Goal: Task Accomplishment & Management: Manage account settings

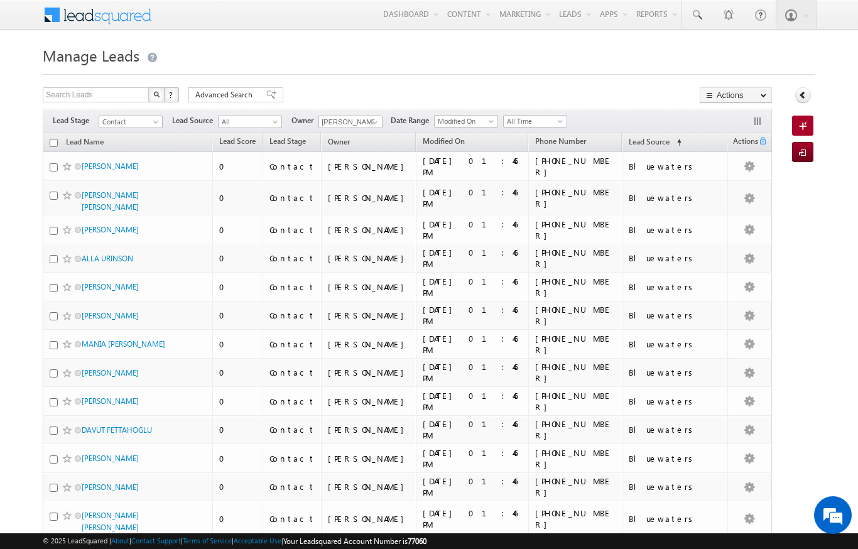
scroll to position [-106, 0]
click at [688, 136] on link "Lead Source (sorted ascending)" at bounding box center [654, 142] width 65 height 16
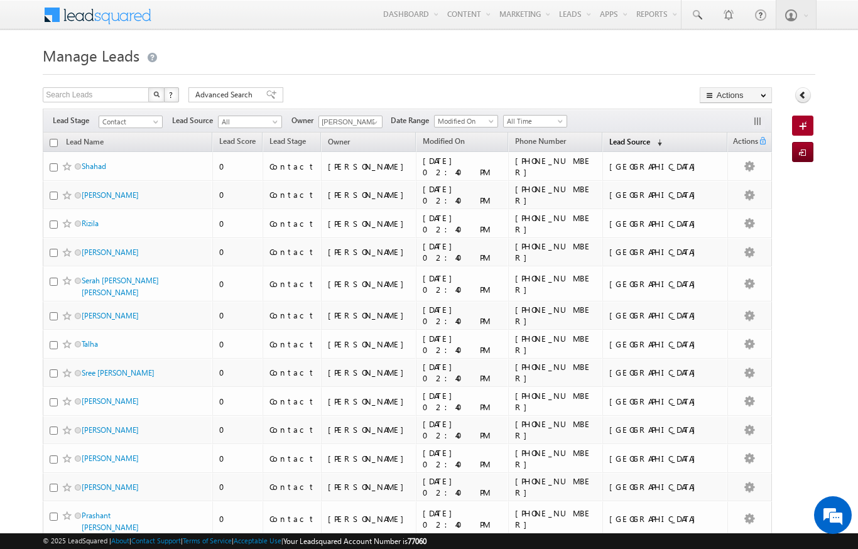
click at [668, 141] on link "Lead Source (sorted descending)" at bounding box center [635, 142] width 65 height 16
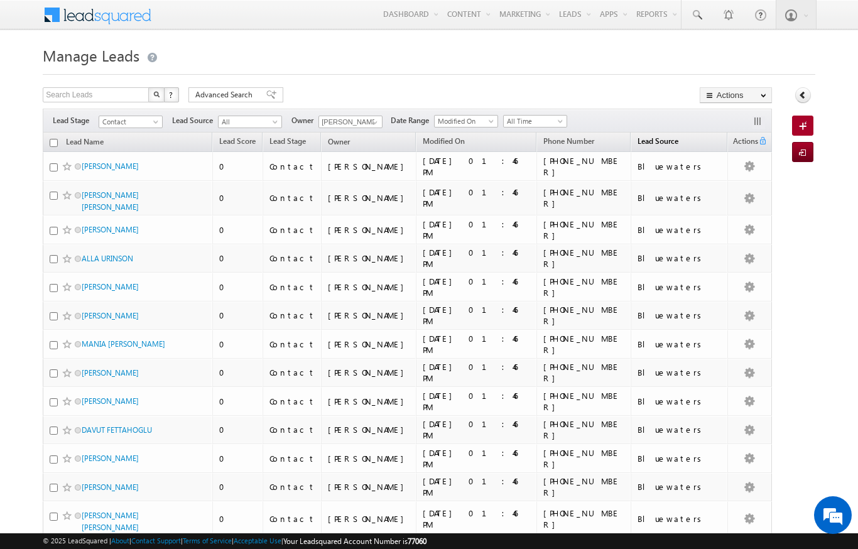
click at [678, 144] on span "Lead Source" at bounding box center [657, 140] width 41 height 9
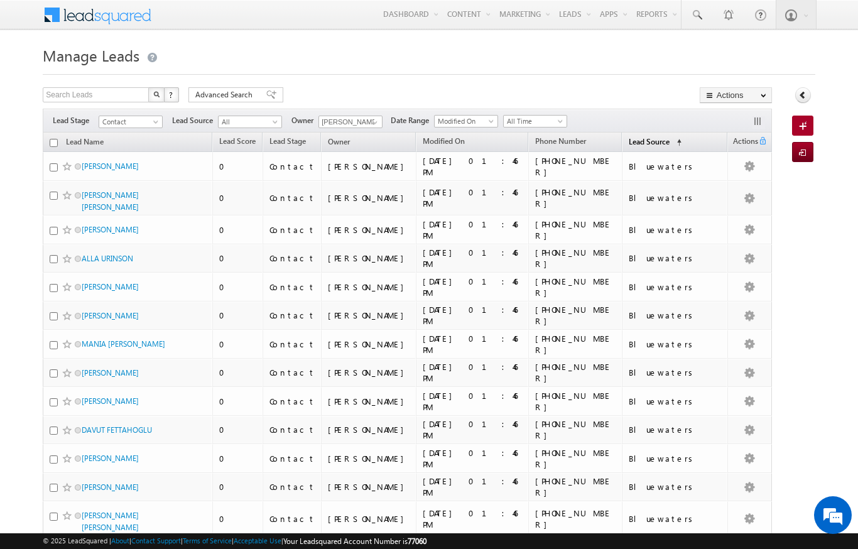
scroll to position [0, 0]
click at [670, 137] on span "Lead Source" at bounding box center [649, 141] width 41 height 9
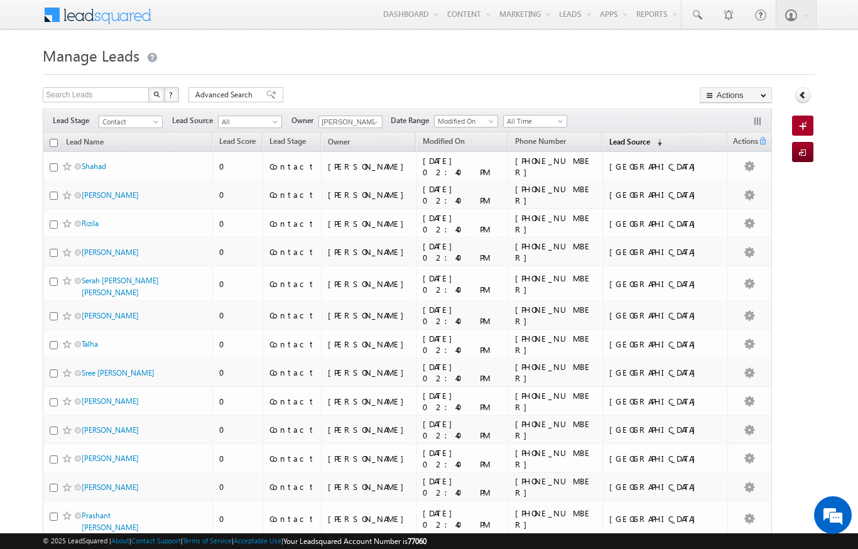
click at [650, 140] on span "Lead Source" at bounding box center [629, 141] width 41 height 9
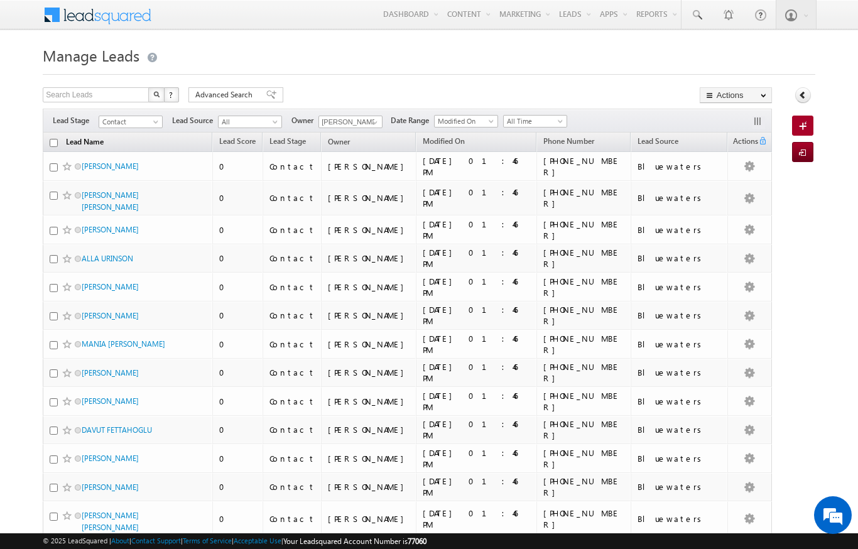
click at [102, 144] on link "Lead Name" at bounding box center [85, 143] width 50 height 16
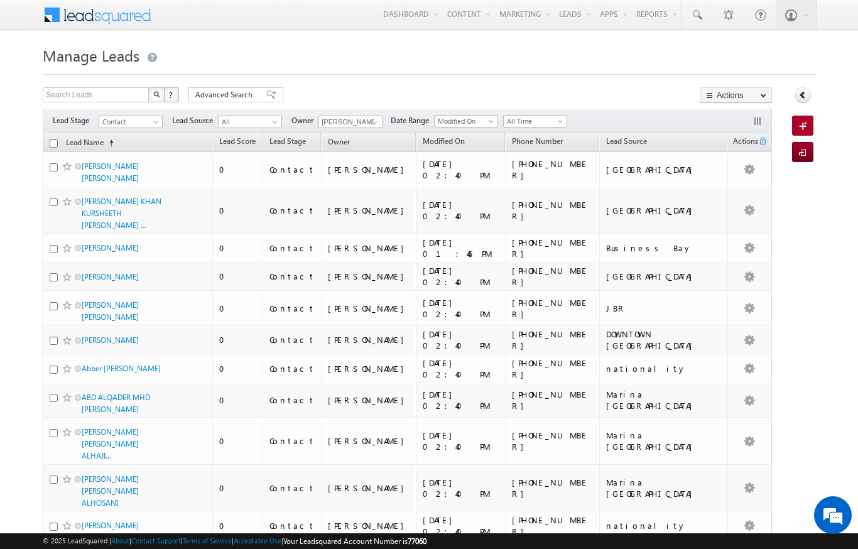
click at [55, 148] on input "checkbox" at bounding box center [54, 143] width 8 height 8
checkbox input "true"
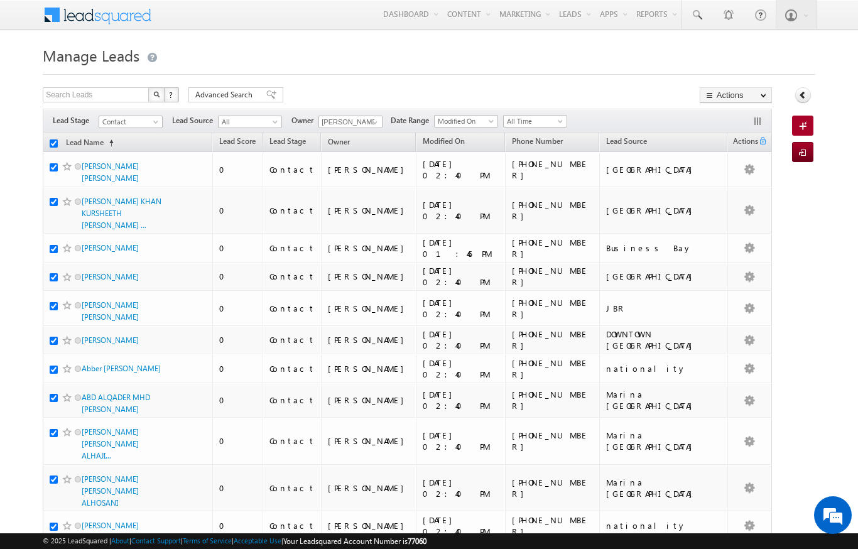
checkbox input "true"
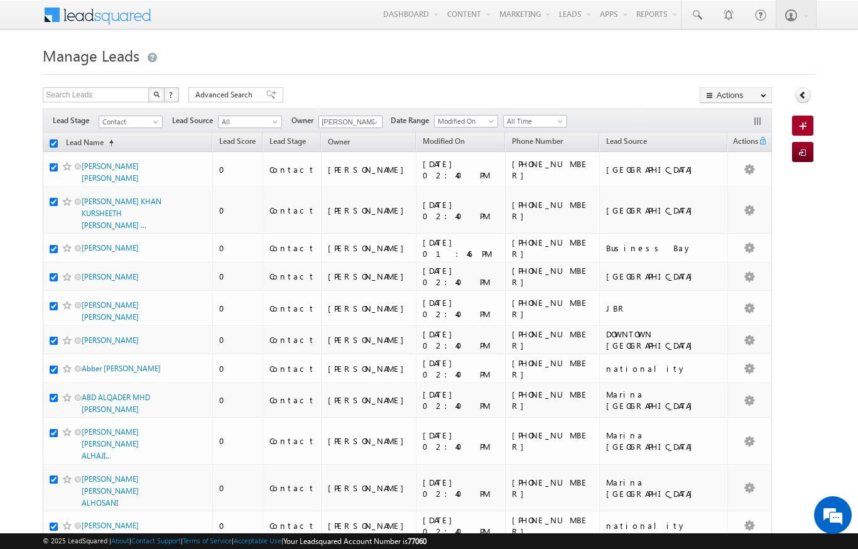
checkbox input "true"
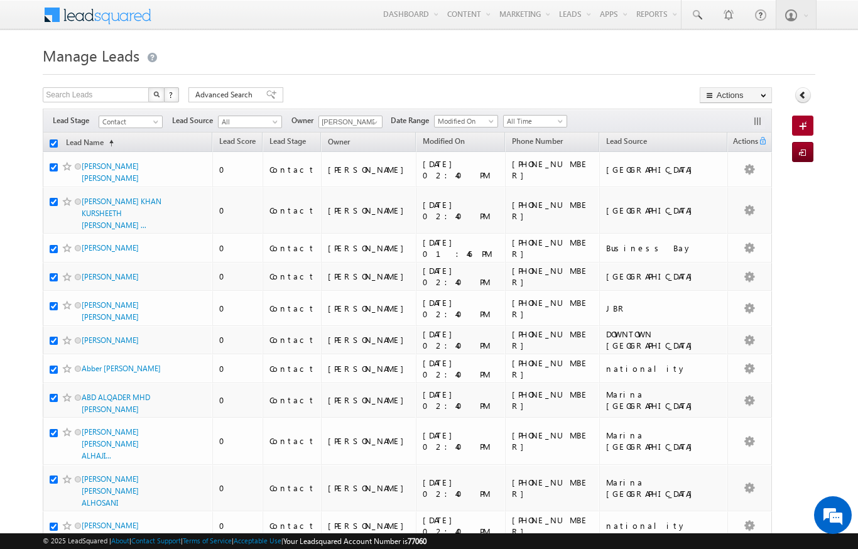
checkbox input "true"
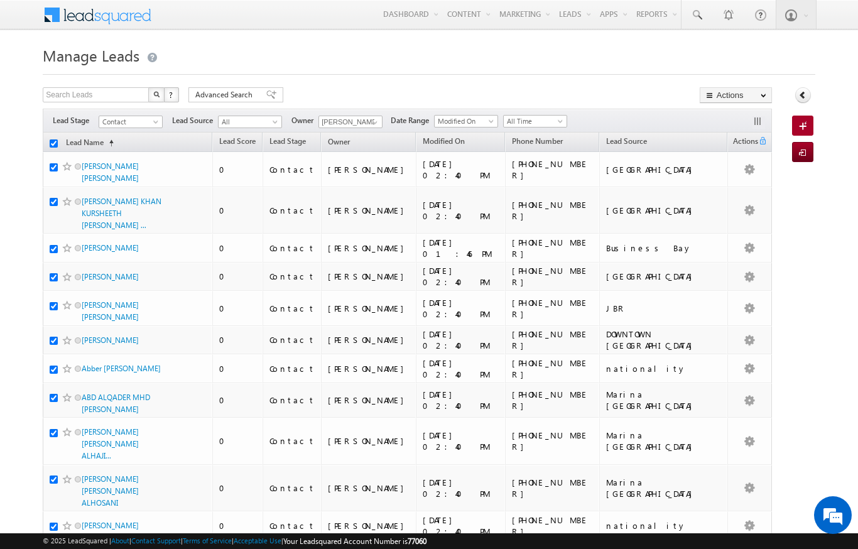
checkbox input "true"
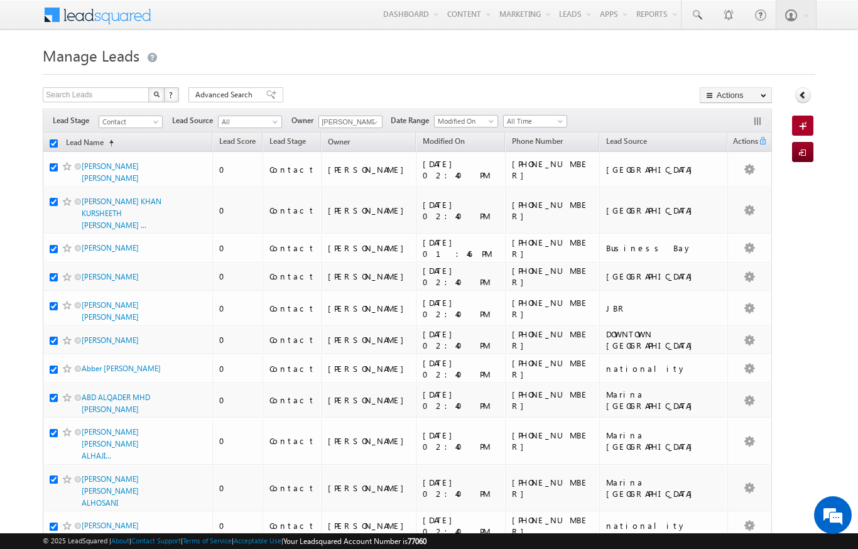
checkbox input "true"
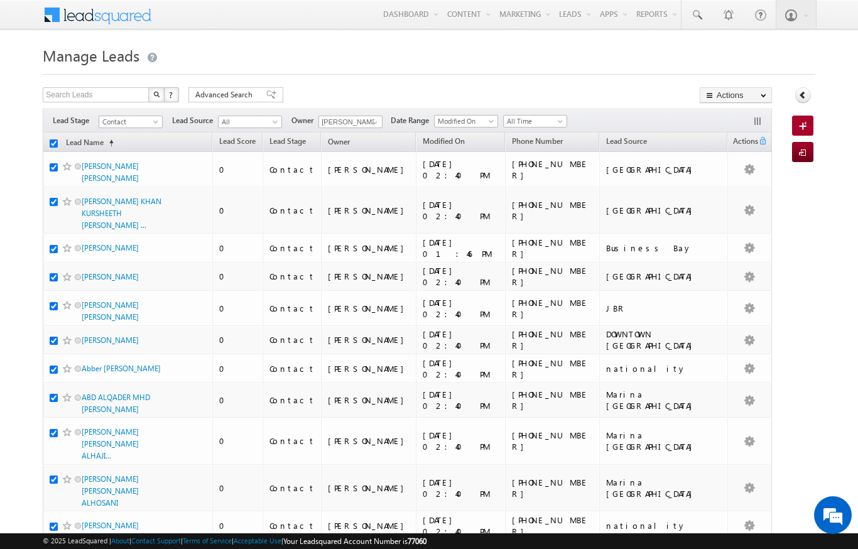
checkbox input "true"
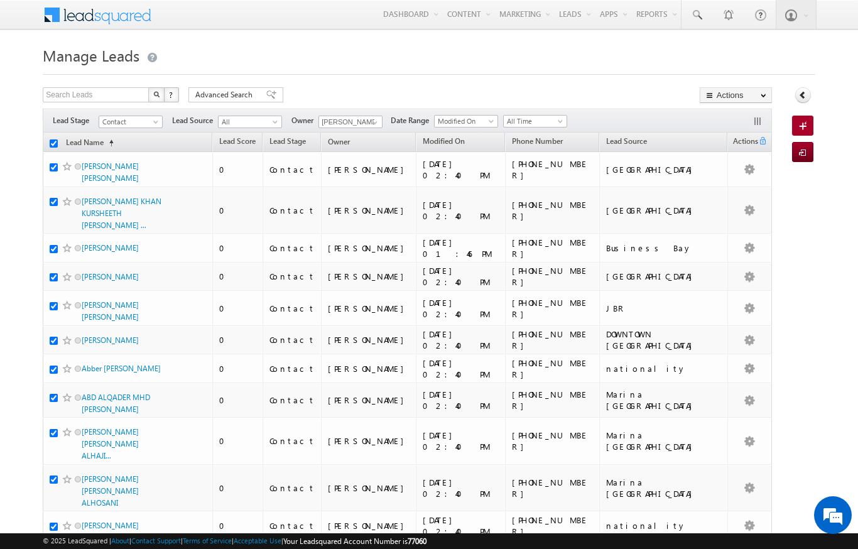
checkbox input "true"
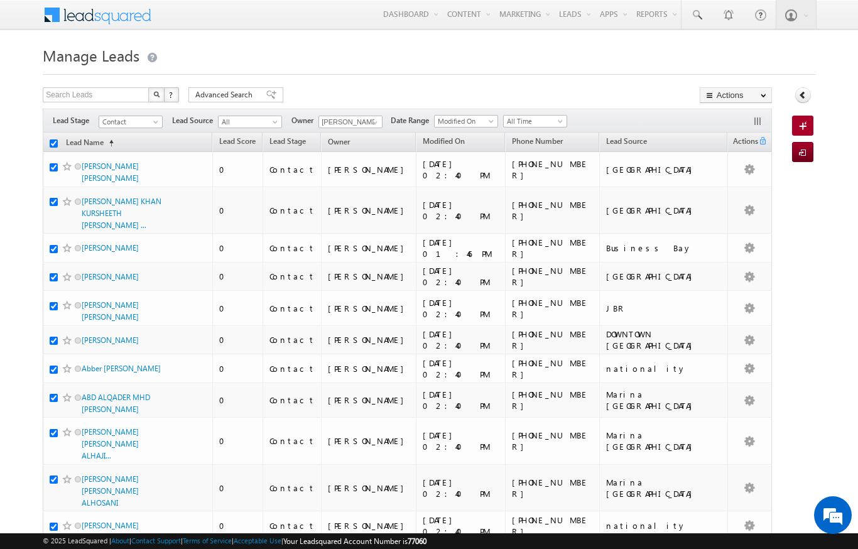
checkbox input "true"
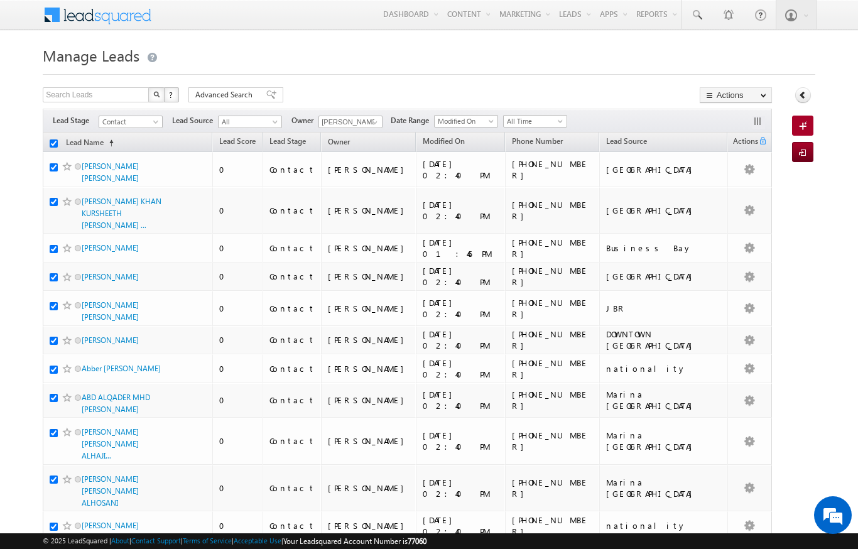
checkbox input "true"
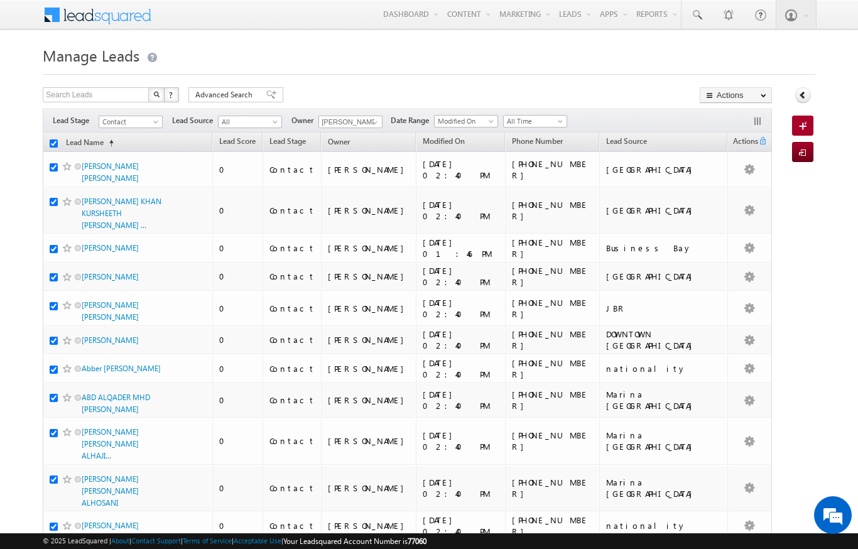
checkbox input "true"
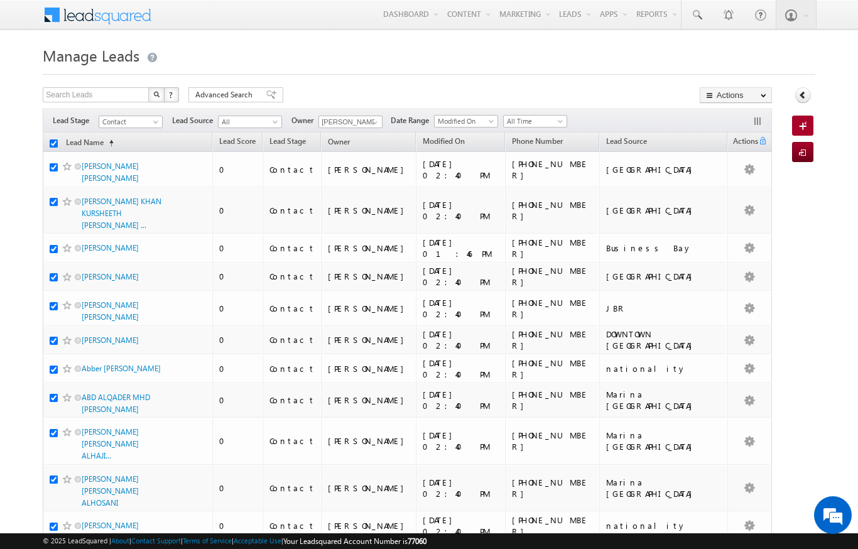
checkbox input "true"
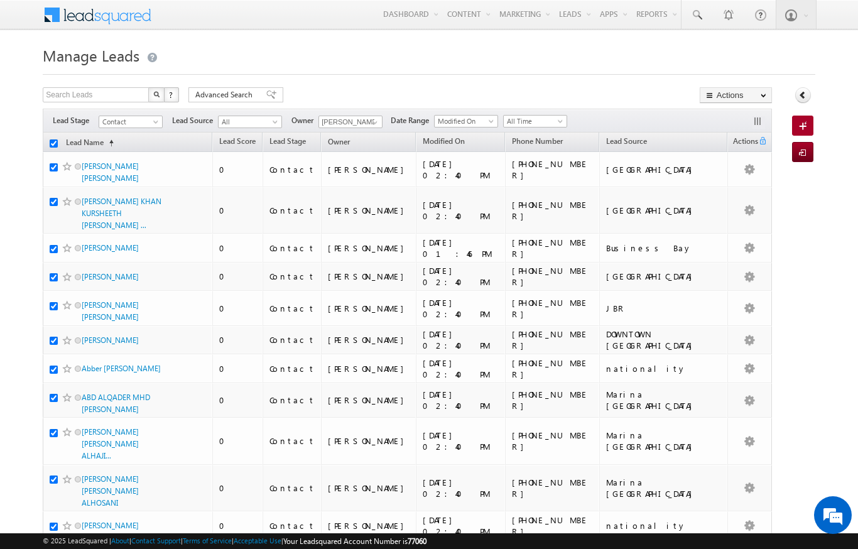
checkbox input "true"
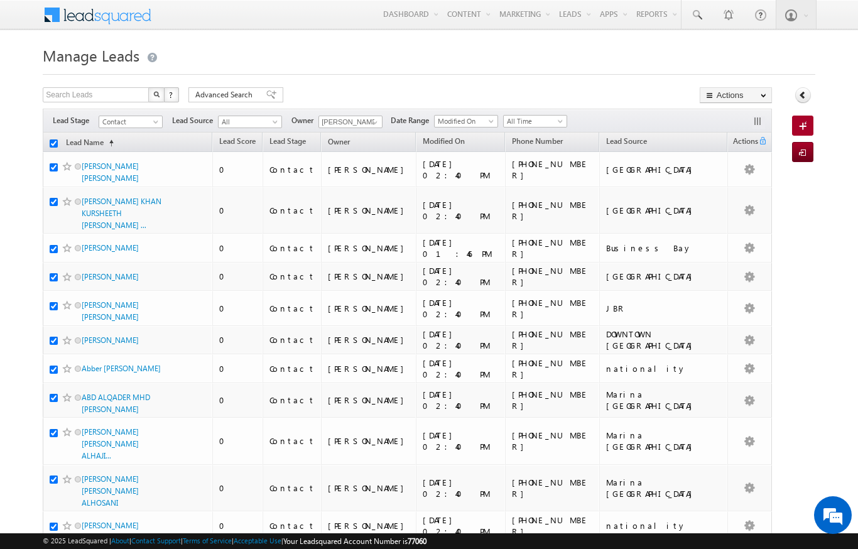
checkbox input "true"
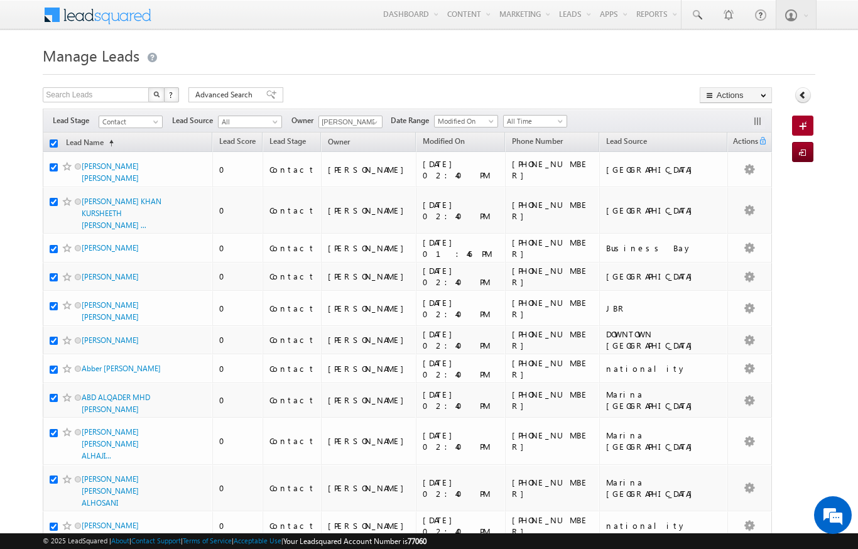
checkbox input "true"
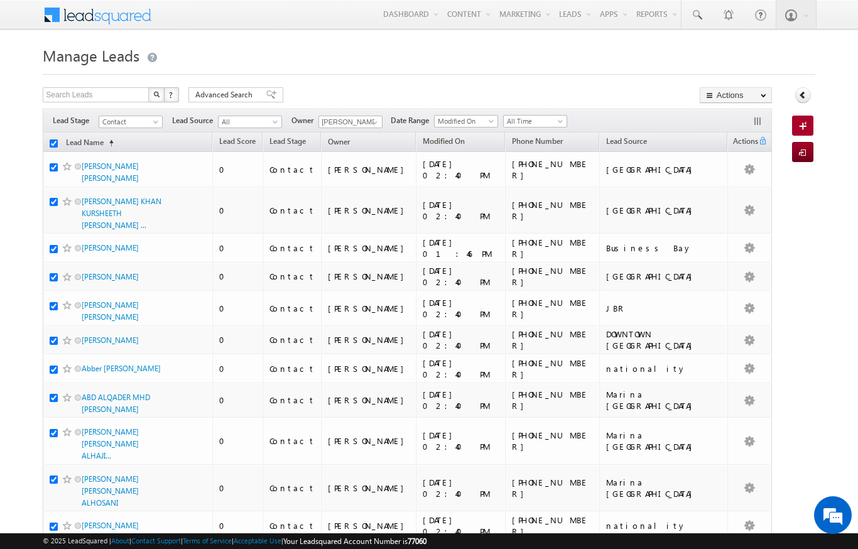
checkbox input "true"
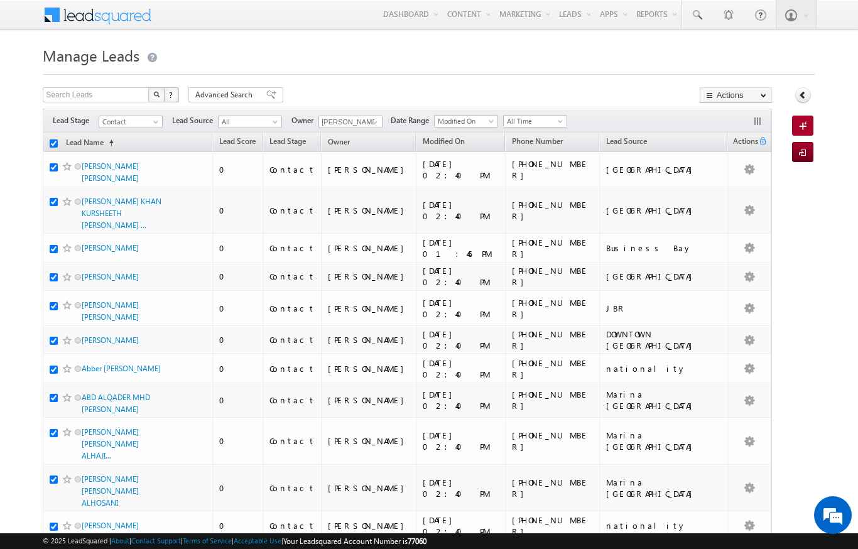
checkbox input "true"
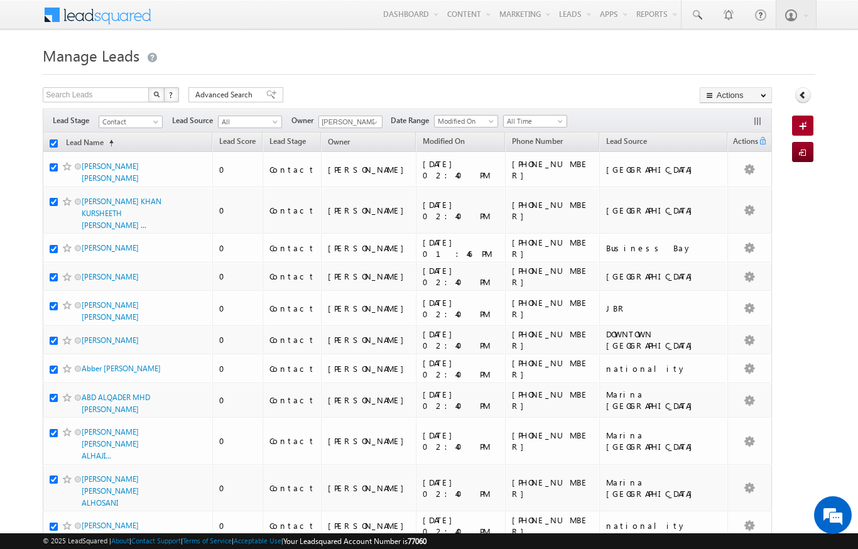
checkbox input "true"
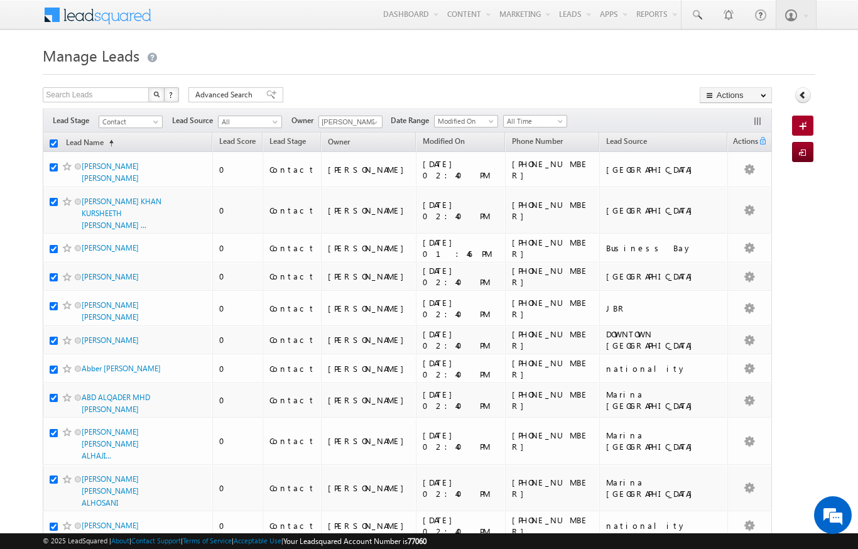
checkbox input "true"
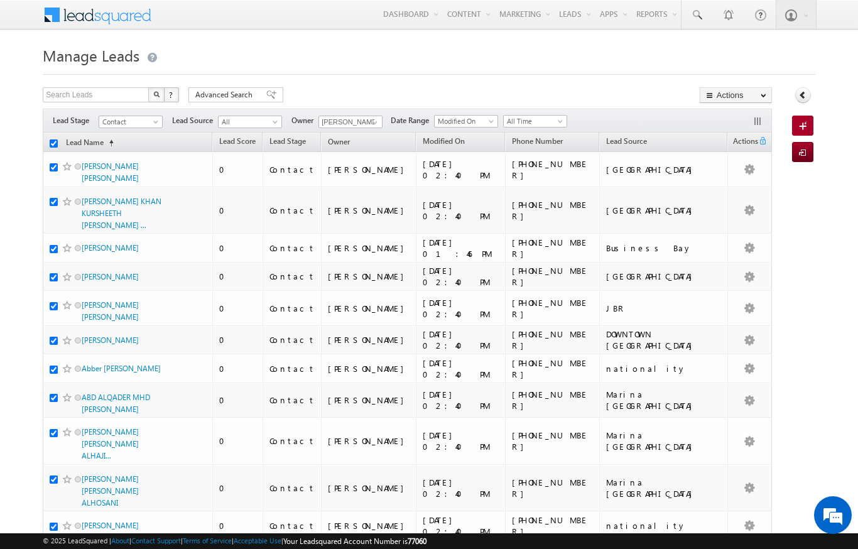
checkbox input "true"
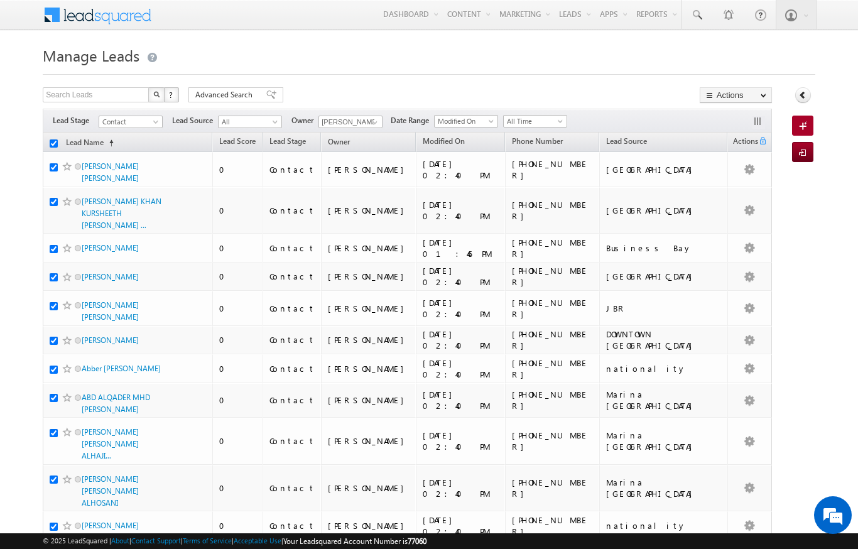
checkbox input "true"
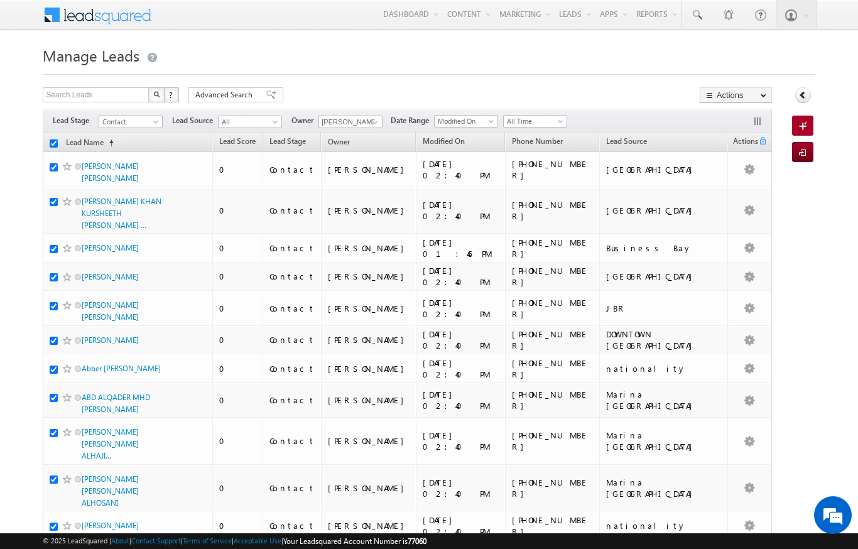
checkbox input "true"
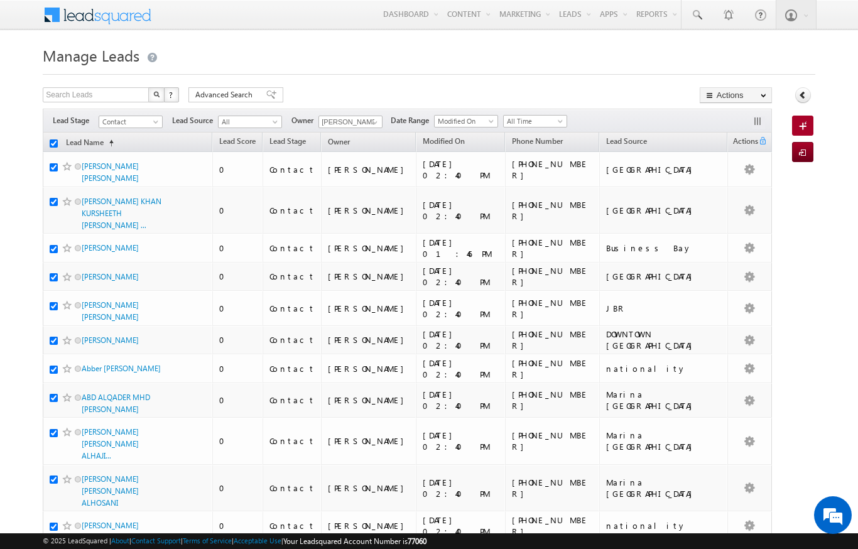
checkbox input "true"
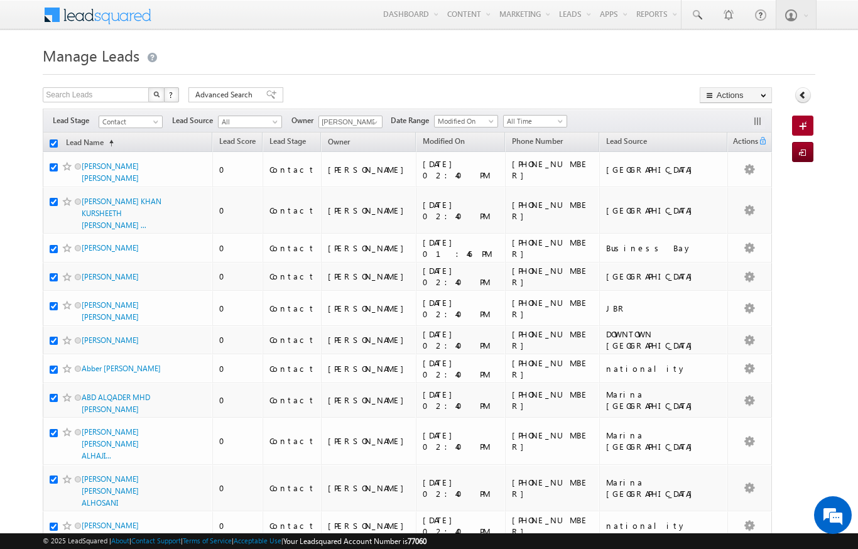
checkbox input "true"
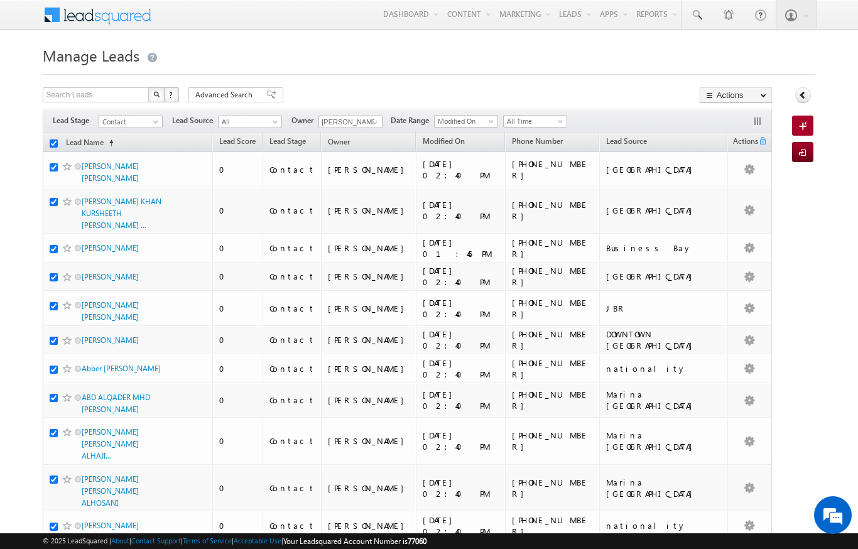
checkbox input "true"
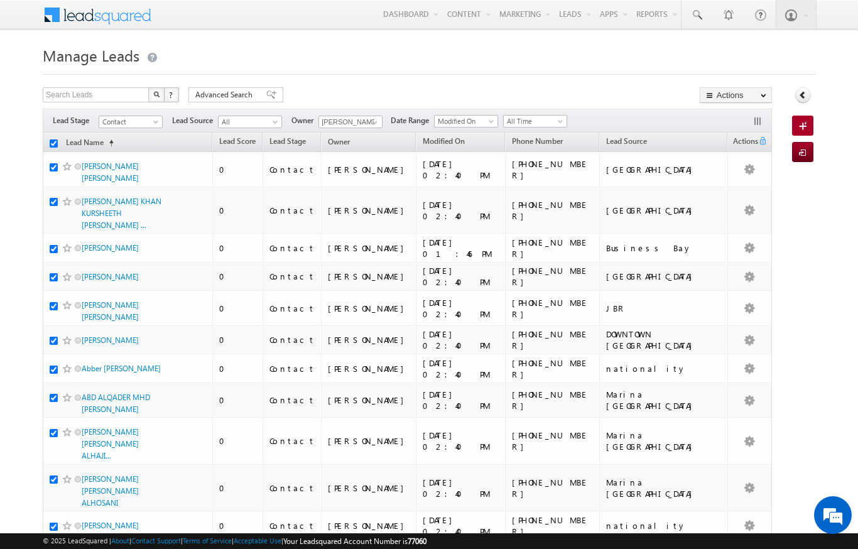
checkbox input "true"
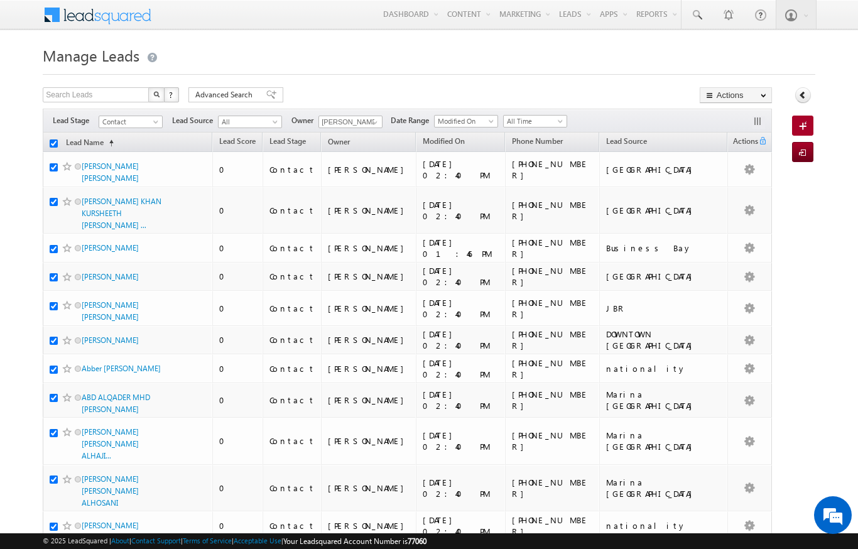
checkbox input "true"
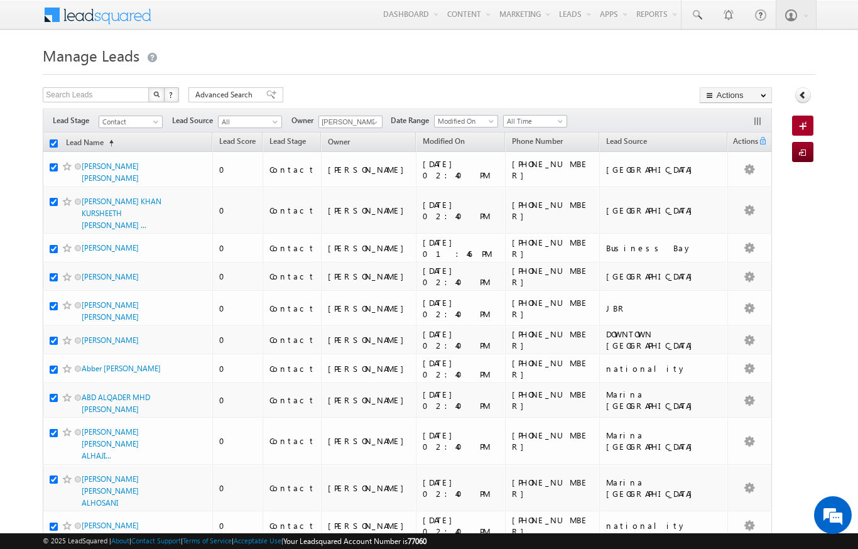
checkbox input "true"
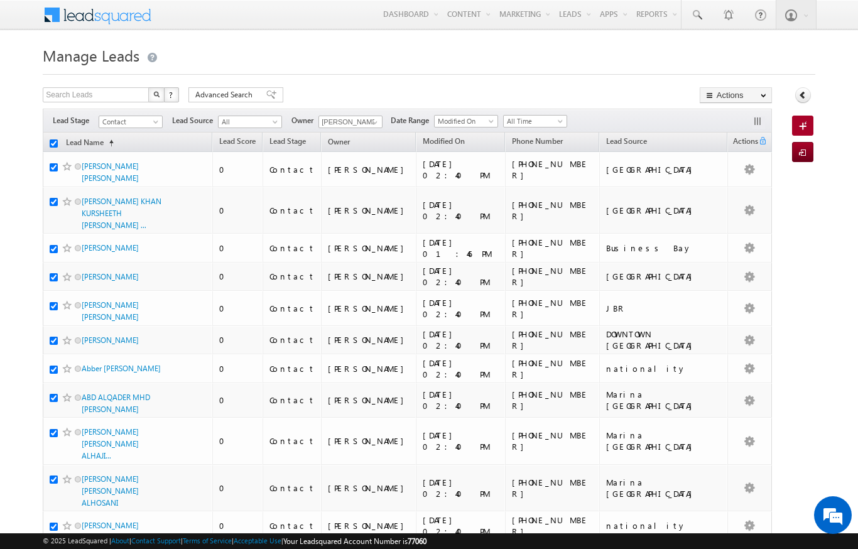
checkbox input "true"
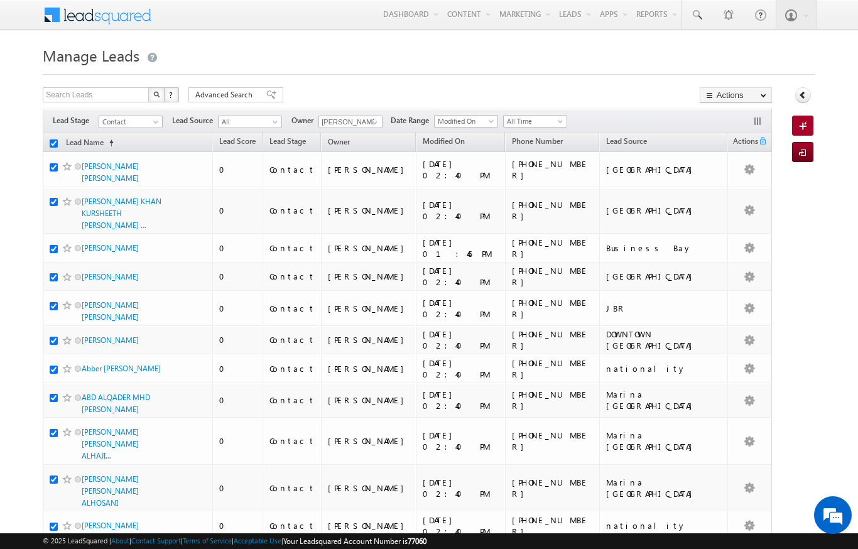
checkbox input "true"
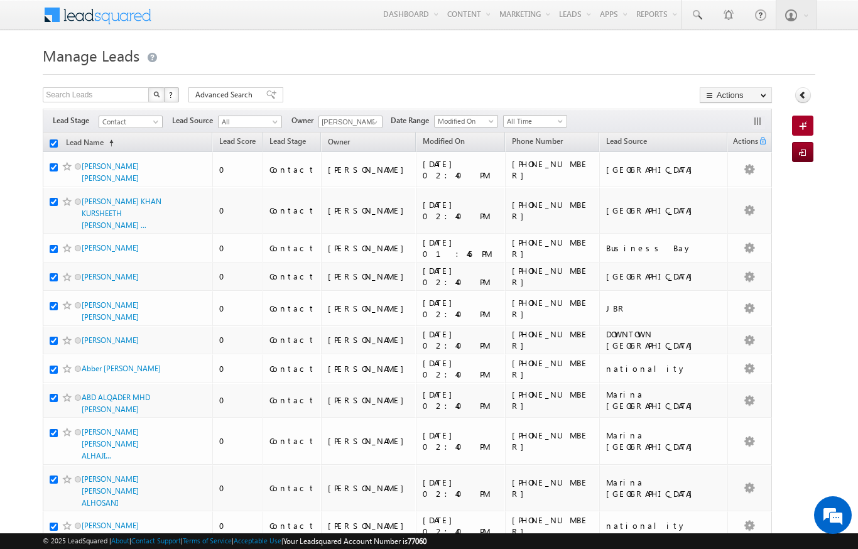
checkbox input "true"
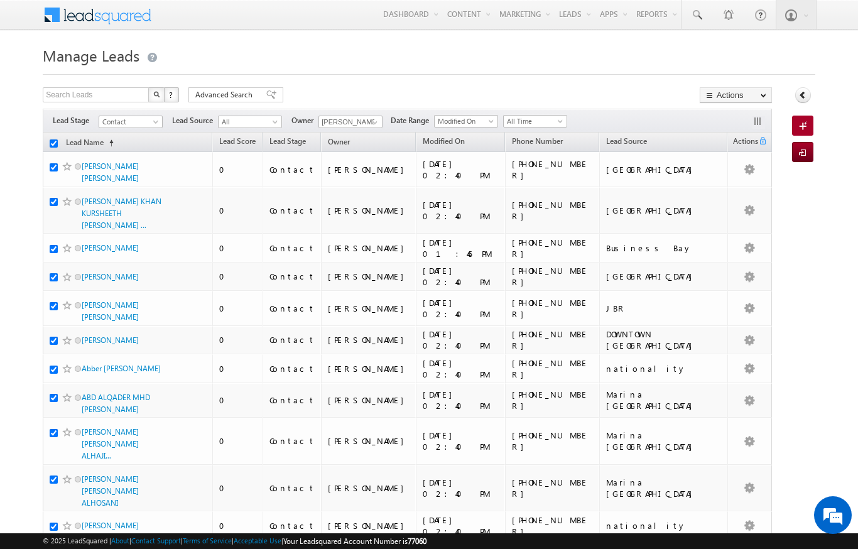
checkbox input "true"
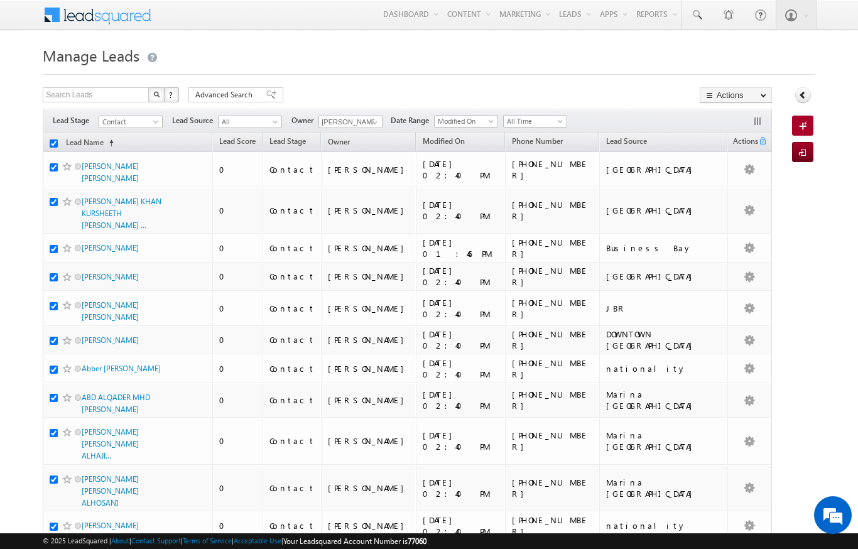
checkbox input "true"
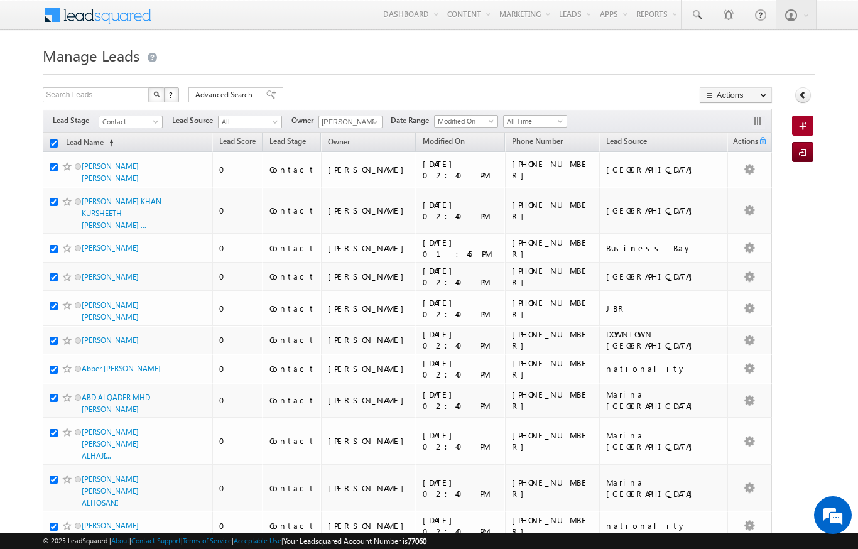
checkbox input "true"
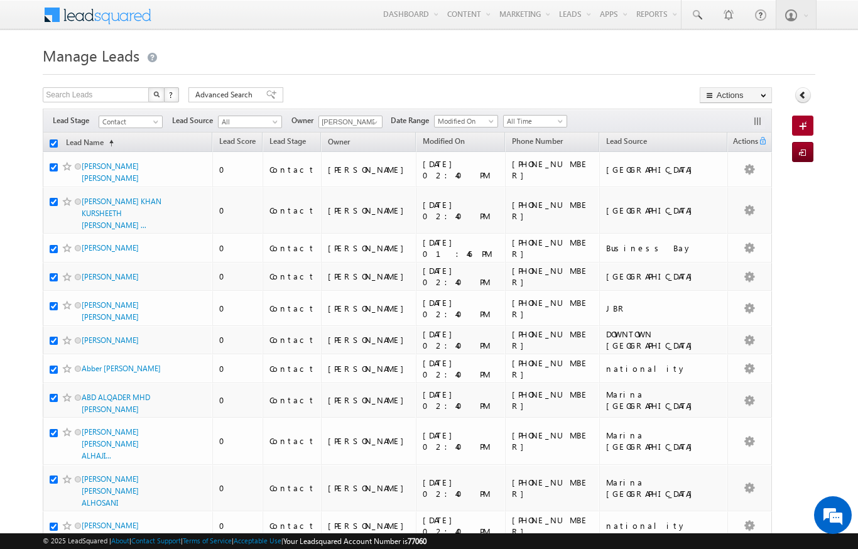
checkbox input "true"
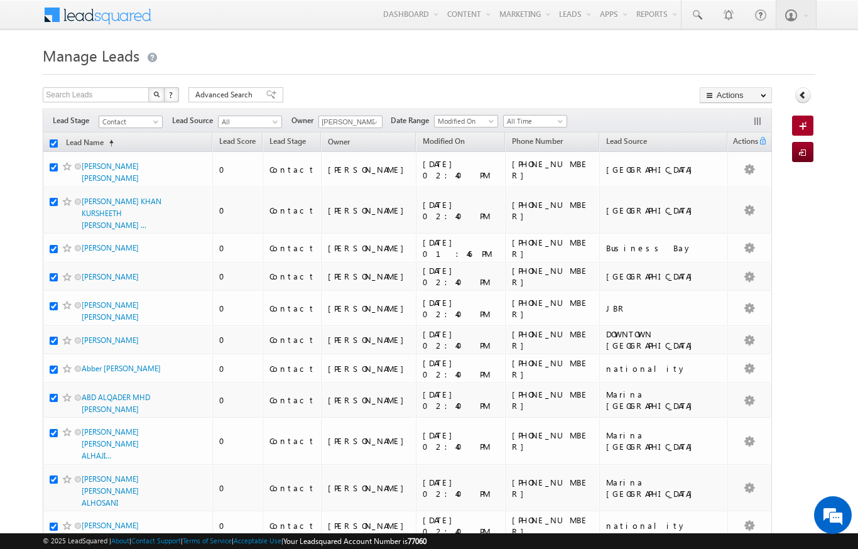
checkbox input "true"
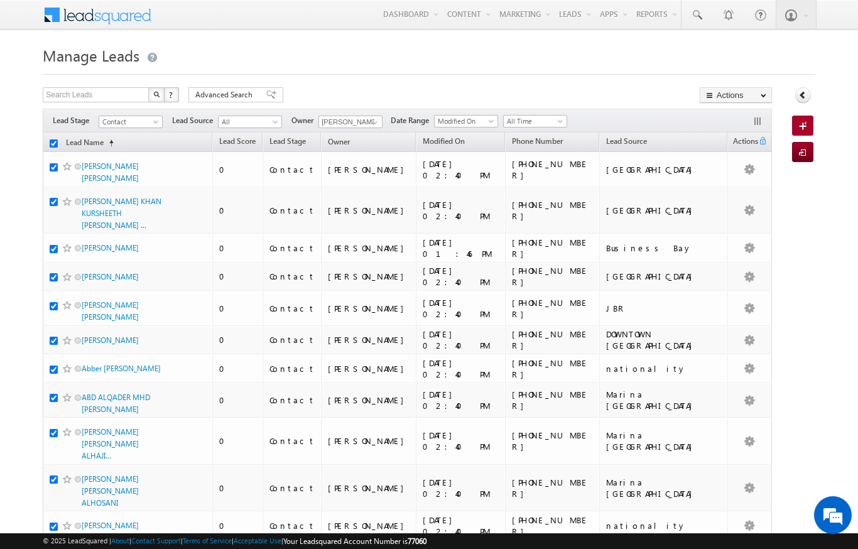
checkbox input "true"
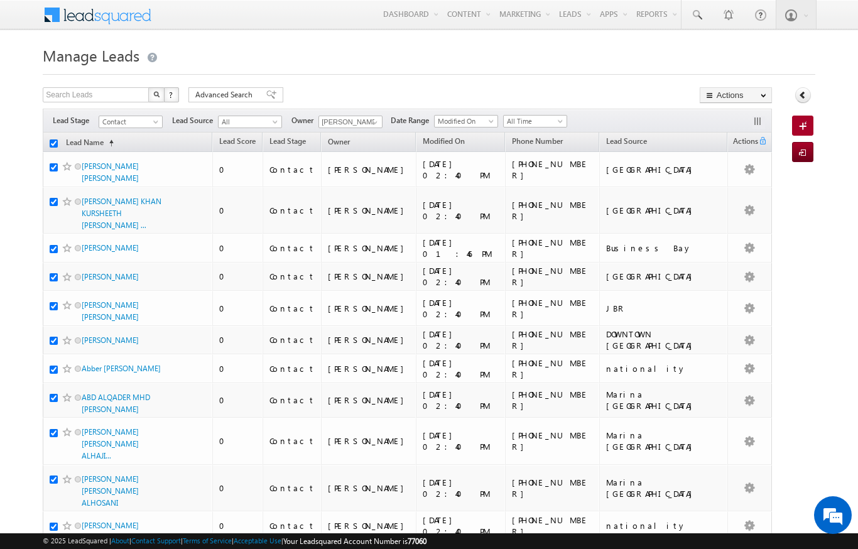
checkbox input "true"
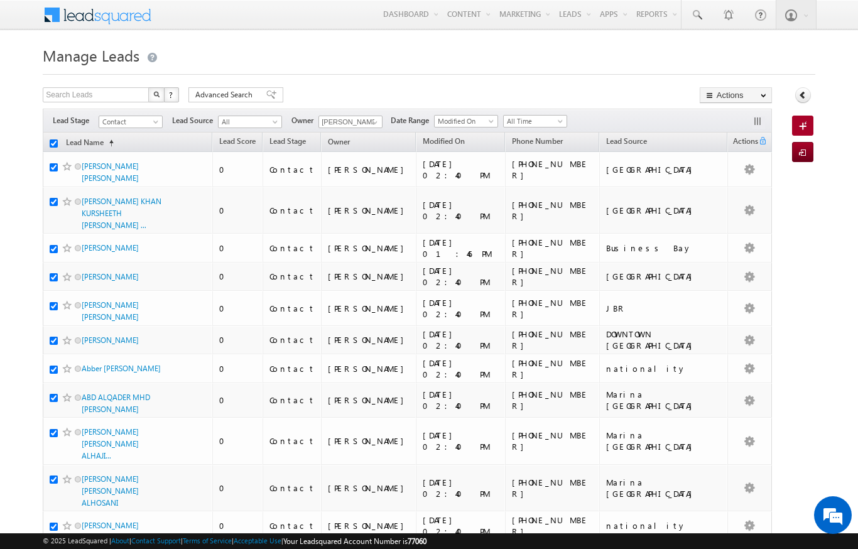
checkbox input "true"
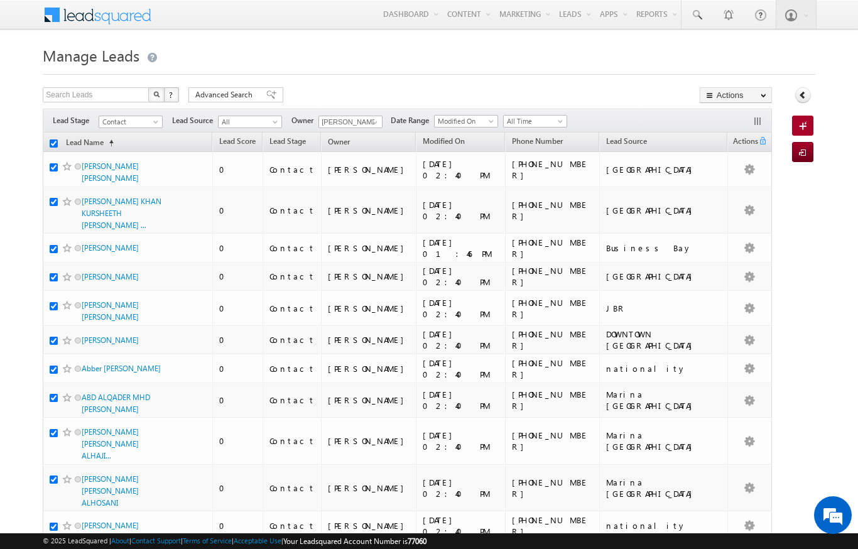
checkbox input "true"
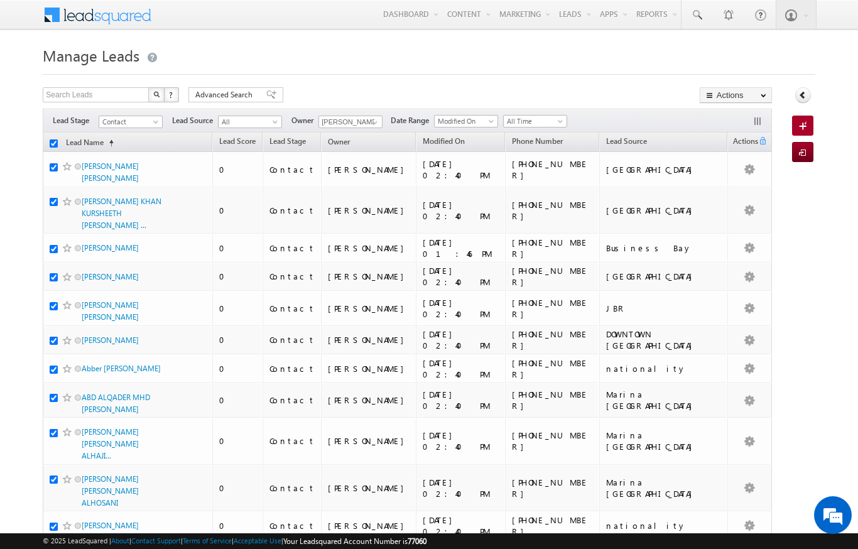
checkbox input "true"
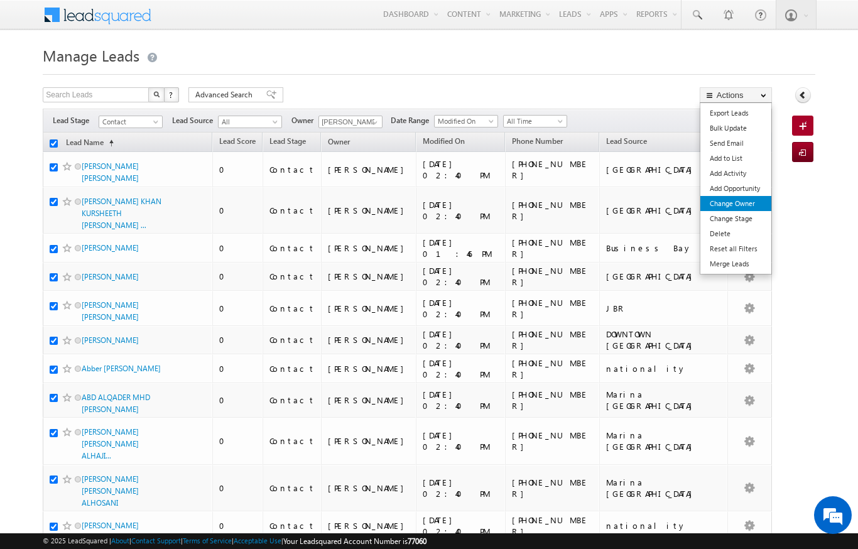
click at [746, 201] on link "Change Owner" at bounding box center [735, 203] width 71 height 15
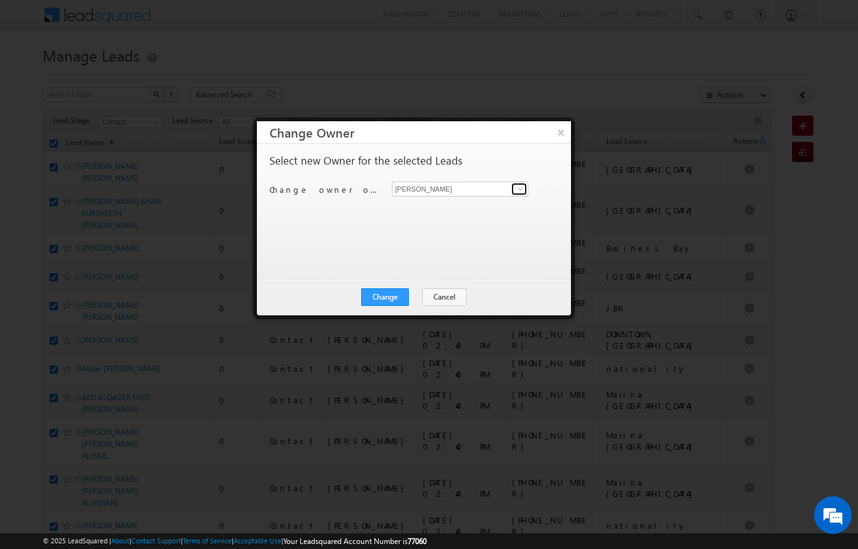
click at [520, 193] on span at bounding box center [521, 189] width 10 height 10
click at [408, 210] on span "[EMAIL_ADDRESS][DOMAIN_NAME]" at bounding box center [453, 213] width 113 height 9
click at [382, 303] on button "Change" at bounding box center [385, 297] width 48 height 18
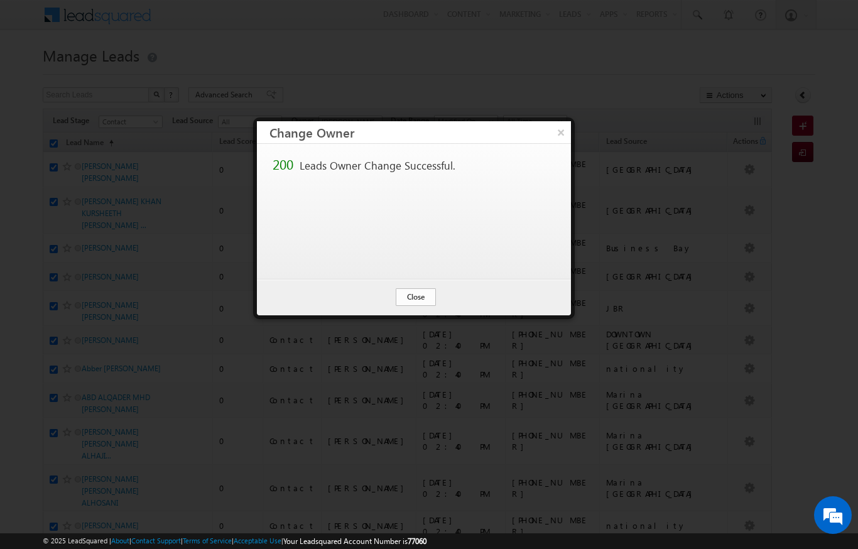
click at [409, 300] on button "Close" at bounding box center [416, 297] width 40 height 18
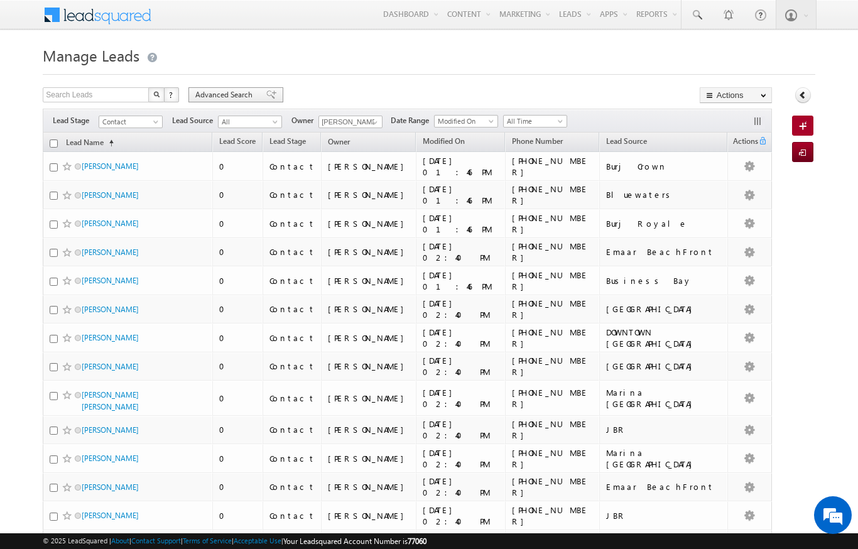
click at [207, 92] on span "Advanced Search" at bounding box center [225, 94] width 61 height 11
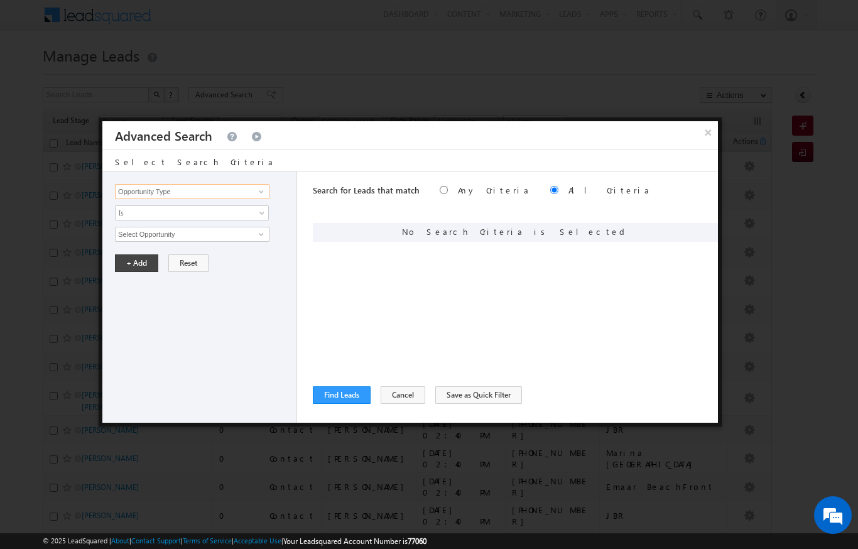
click at [173, 193] on input "Opportunity Type" at bounding box center [192, 191] width 155 height 15
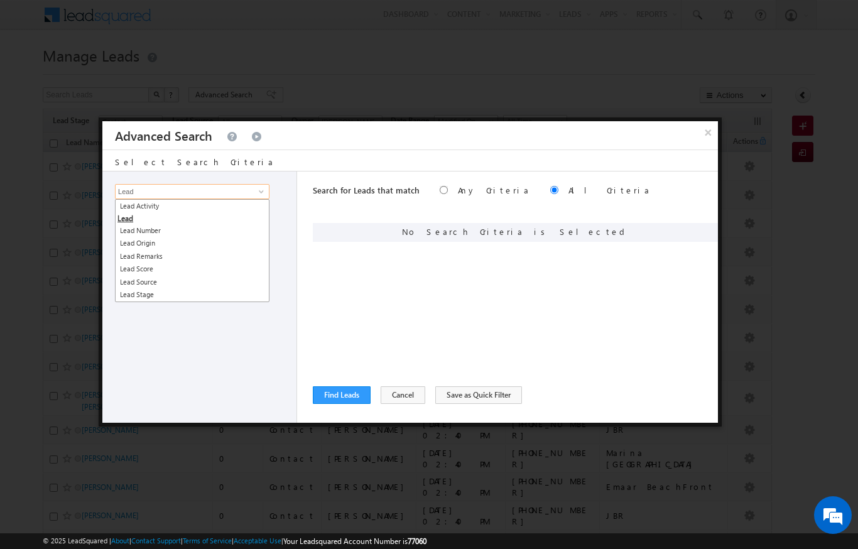
click at [153, 219] on li "Lead" at bounding box center [192, 212] width 153 height 24
click at [144, 208] on link "Lead Activity" at bounding box center [192, 206] width 155 height 14
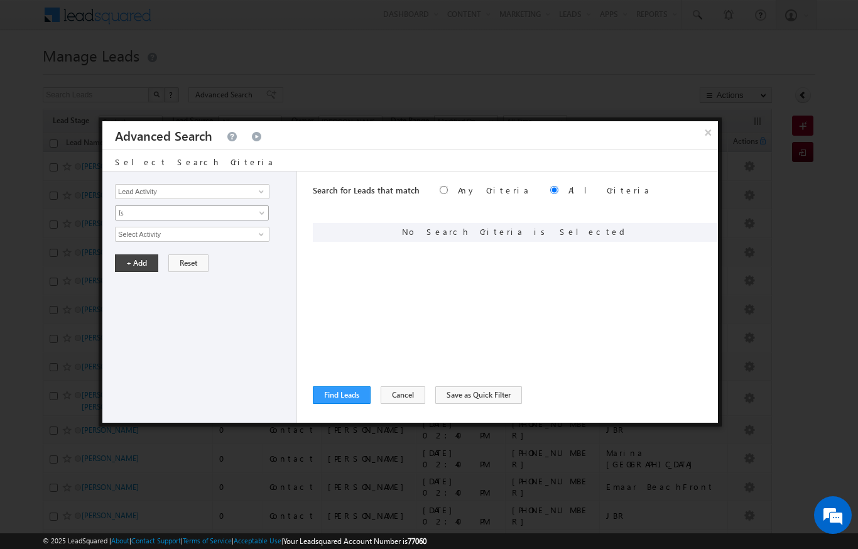
click at [121, 210] on span "Is" at bounding box center [184, 212] width 136 height 11
click at [124, 244] on link "Is Not" at bounding box center [192, 240] width 153 height 11
click at [129, 236] on input "Select Activity" at bounding box center [192, 234] width 155 height 15
click at [197, 261] on link "Outbound Phone Call Activity" at bounding box center [192, 260] width 155 height 14
click at [117, 260] on span at bounding box center [184, 255] width 136 height 11
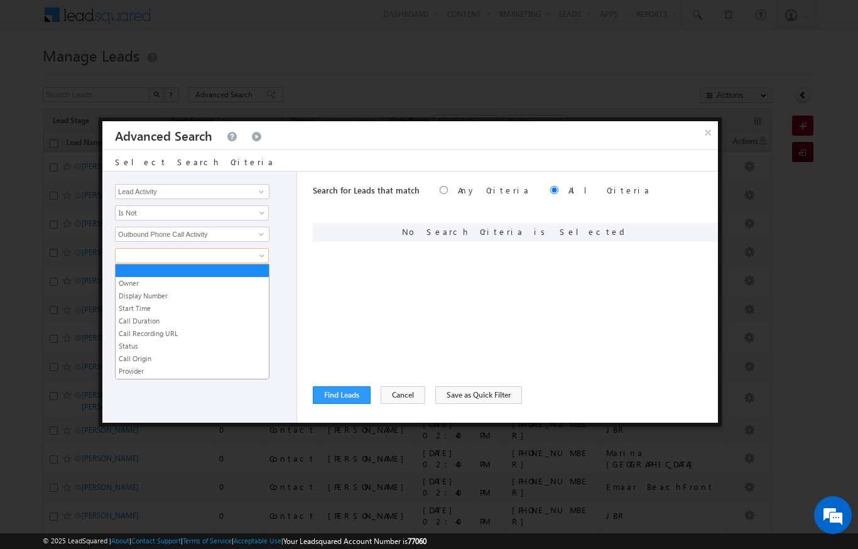
click at [119, 307] on link "Start Time" at bounding box center [192, 308] width 153 height 11
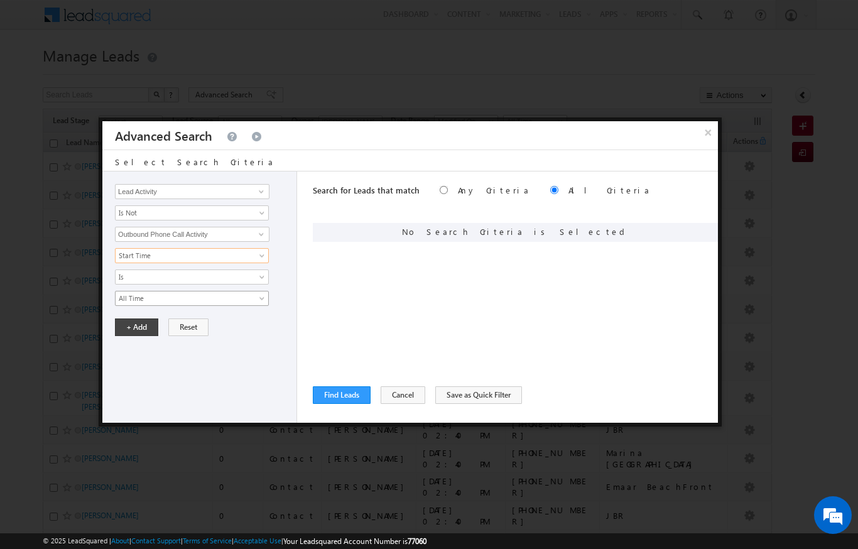
click at [126, 297] on span "All Time" at bounding box center [184, 298] width 136 height 11
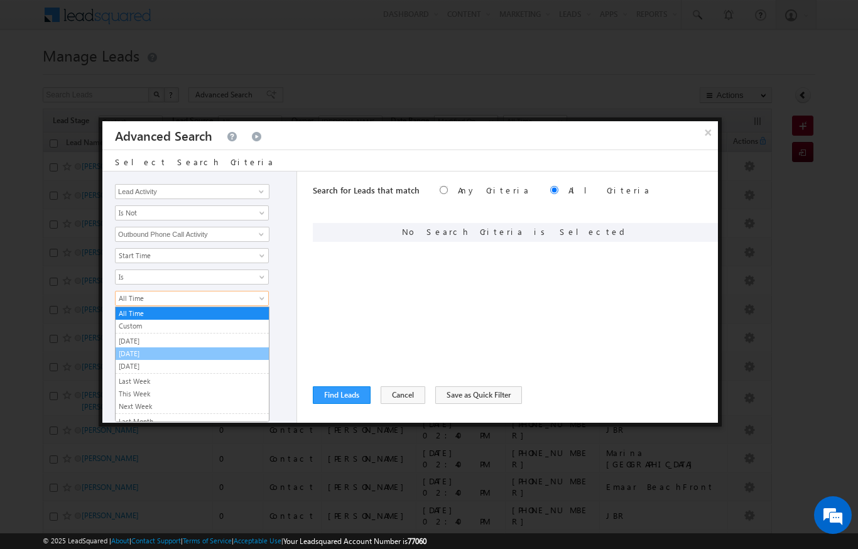
click at [121, 349] on link "[DATE]" at bounding box center [192, 353] width 153 height 11
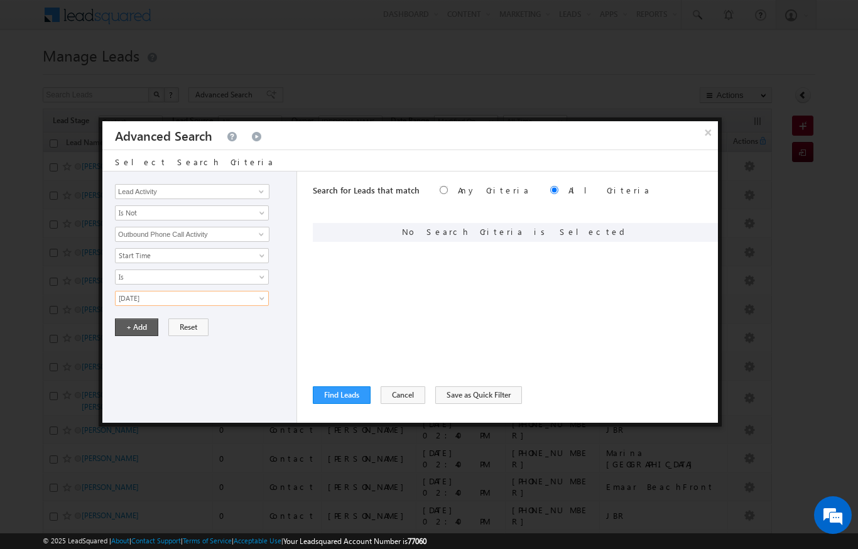
click at [124, 322] on button "+ Add" at bounding box center [136, 327] width 43 height 18
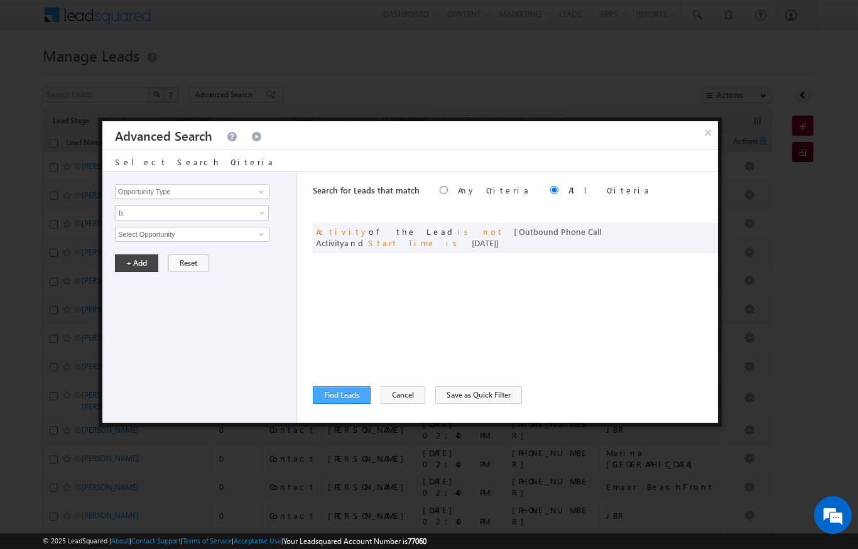
click at [328, 398] on button "Find Leads" at bounding box center [342, 395] width 58 height 18
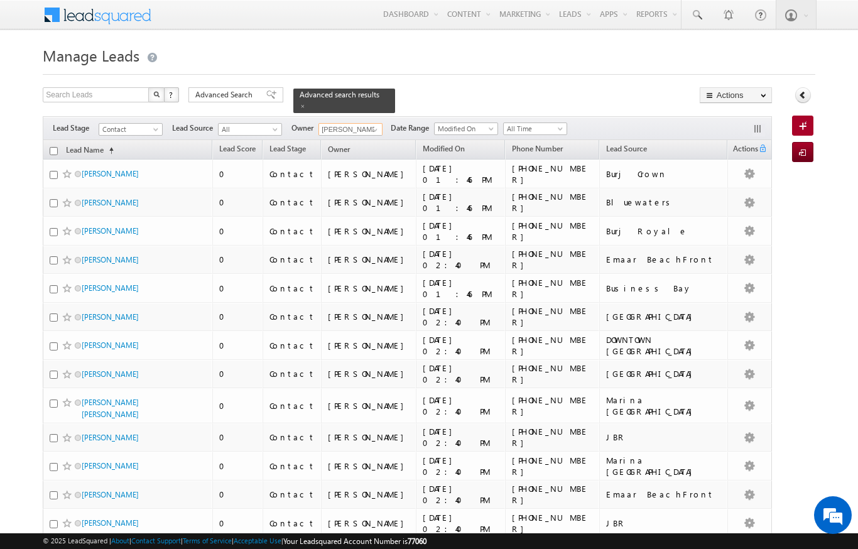
click at [366, 123] on input "[PERSON_NAME]" at bounding box center [350, 129] width 64 height 13
click at [399, 139] on link "[PERSON_NAME] [PERSON_NAME][EMAIL_ADDRESS][DOMAIN_NAME]" at bounding box center [381, 148] width 126 height 24
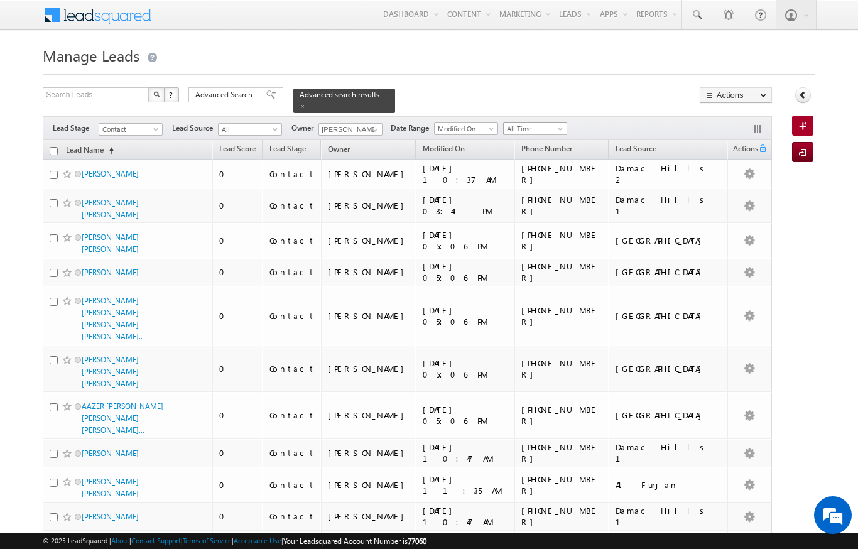
click at [560, 123] on span "All Time" at bounding box center [534, 128] width 60 height 11
click at [529, 176] on link "[DATE]" at bounding box center [537, 175] width 63 height 11
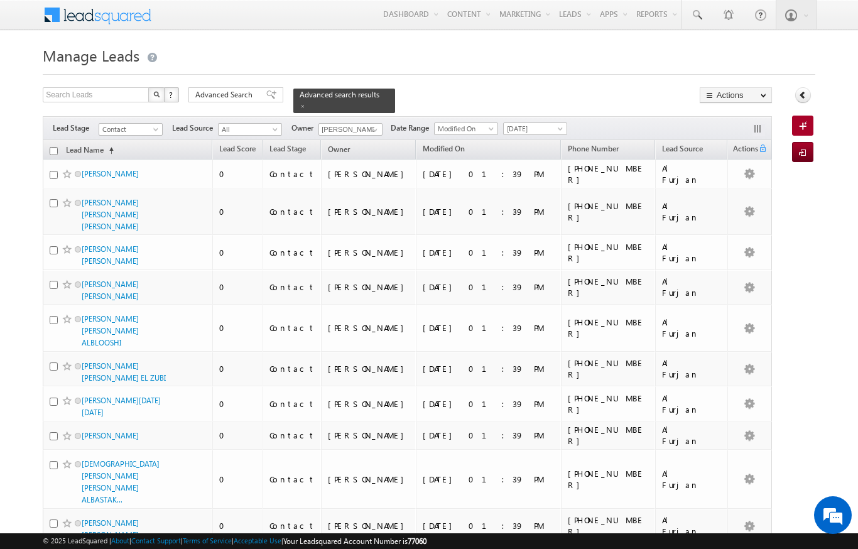
click at [50, 148] on input "checkbox" at bounding box center [54, 151] width 8 height 8
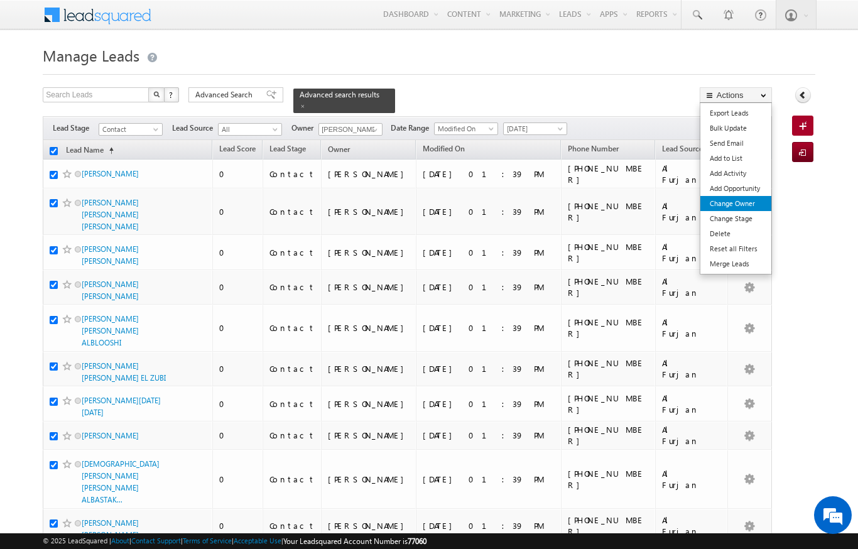
click at [747, 208] on link "Change Owner" at bounding box center [735, 203] width 71 height 15
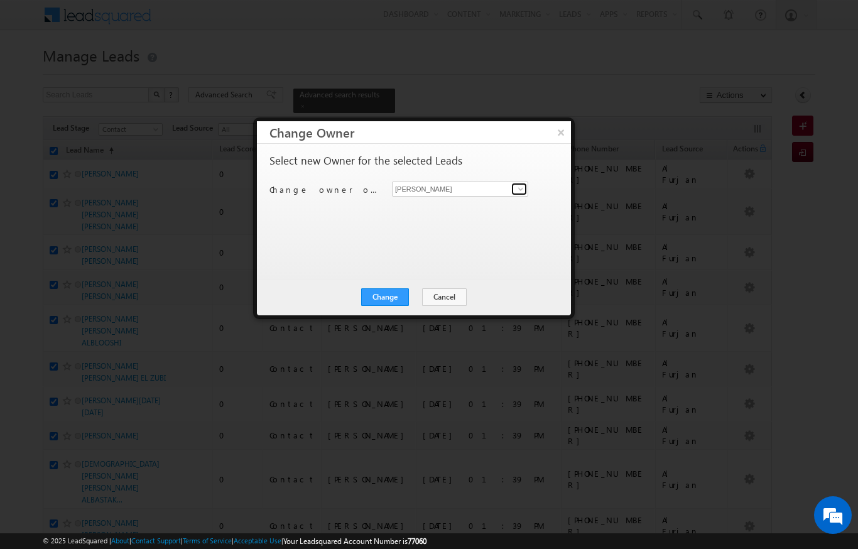
click at [515, 193] on link at bounding box center [519, 189] width 16 height 13
click at [494, 219] on link "[PERSON_NAME] [PERSON_NAME][EMAIL_ADDRESS][DOMAIN_NAME]" at bounding box center [460, 209] width 136 height 24
click at [400, 299] on button "Change" at bounding box center [385, 297] width 48 height 18
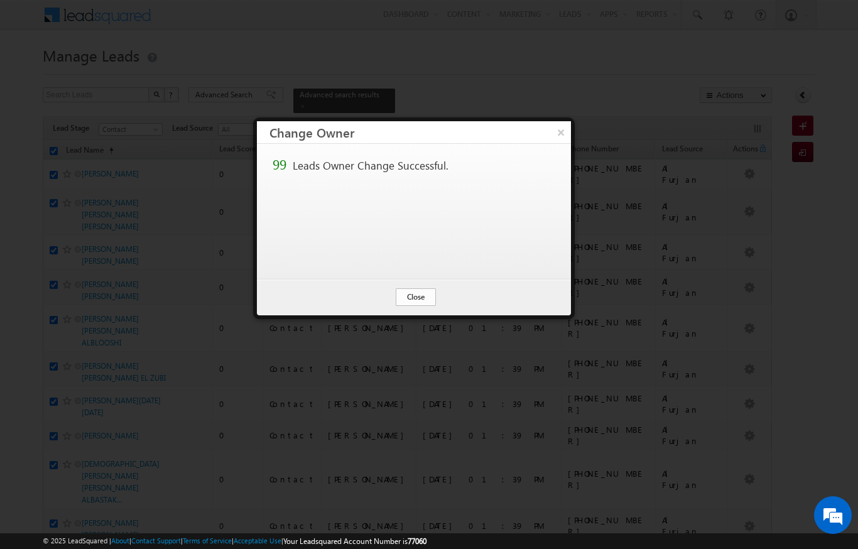
click at [413, 295] on button "Close" at bounding box center [416, 297] width 40 height 18
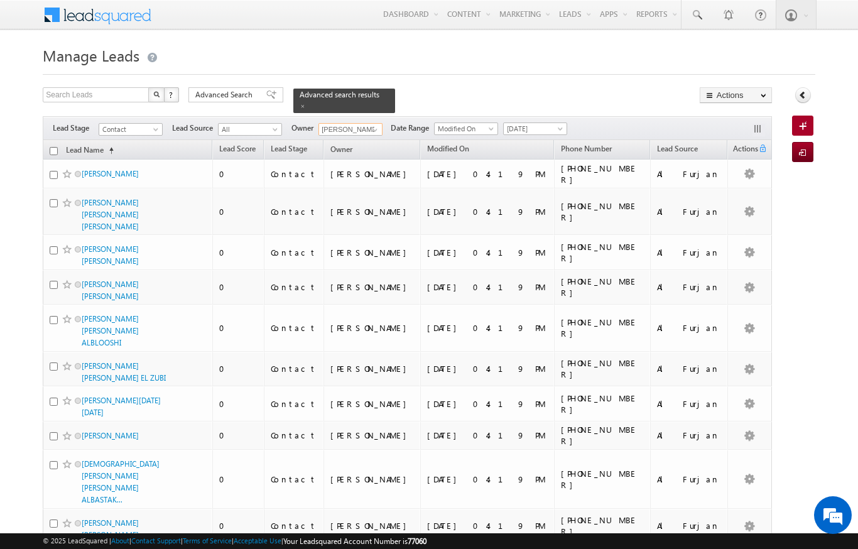
click at [361, 123] on input "[PERSON_NAME]" at bounding box center [350, 129] width 64 height 13
click at [401, 148] on span "[PERSON_NAME][EMAIL_ADDRESS][PERSON_NAME][DOMAIN_NAME]" at bounding box center [379, 152] width 113 height 9
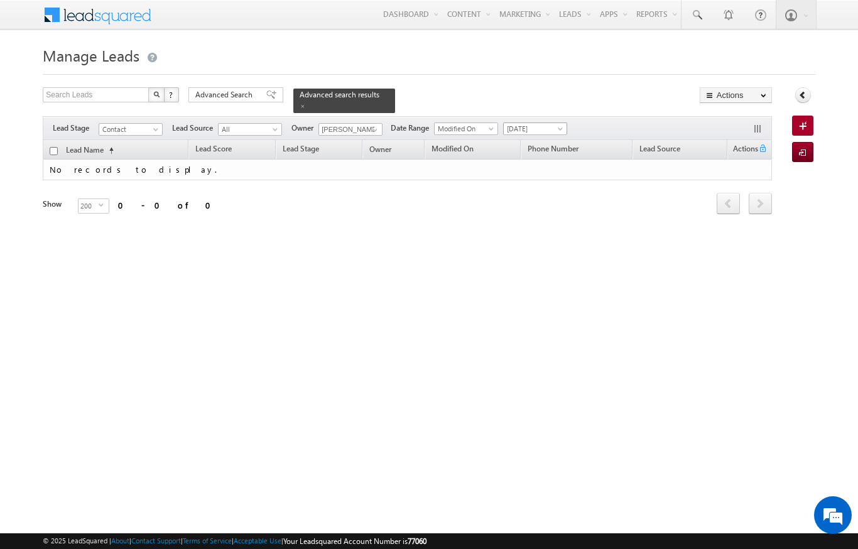
click at [553, 123] on span "[DATE]" at bounding box center [534, 128] width 60 height 11
click at [536, 136] on link "All Time" at bounding box center [537, 134] width 63 height 11
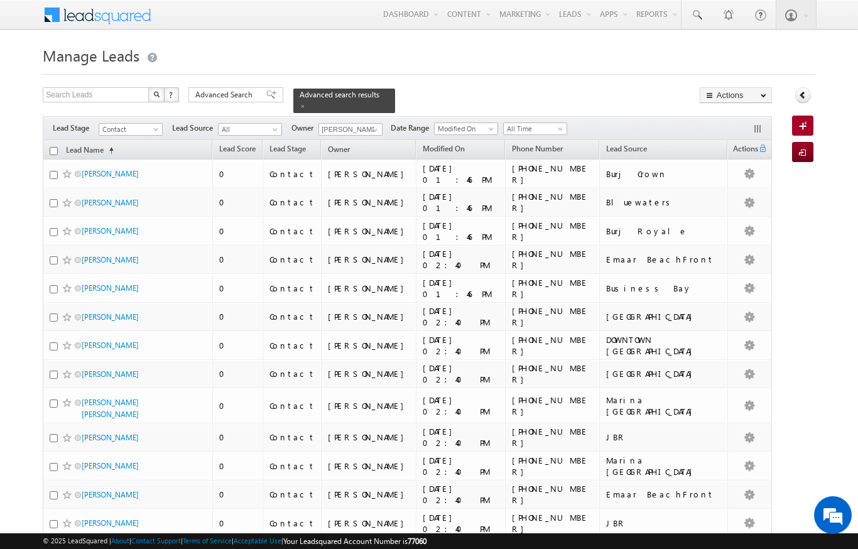
click at [51, 148] on th "Lead Name (sorted ascending)" at bounding box center [128, 149] width 170 height 19
click at [50, 147] on input "checkbox" at bounding box center [54, 151] width 8 height 8
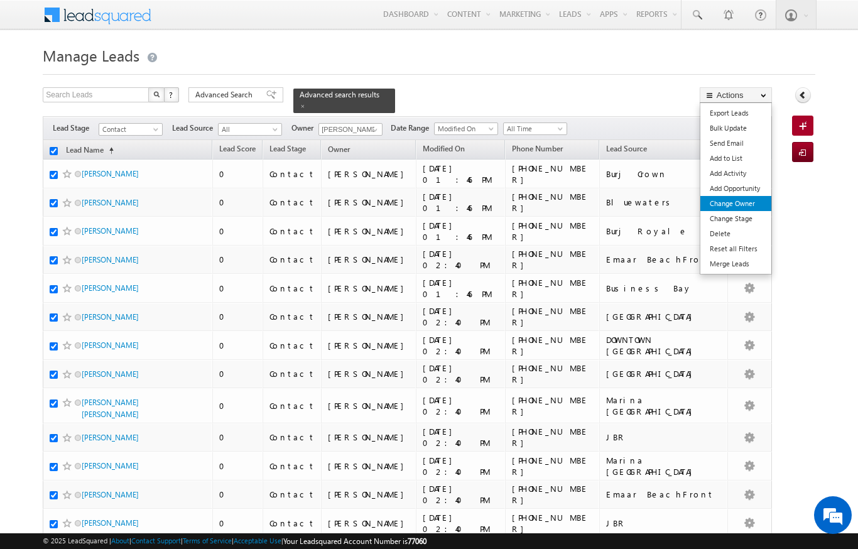
click at [749, 203] on link "Change Owner" at bounding box center [735, 203] width 71 height 15
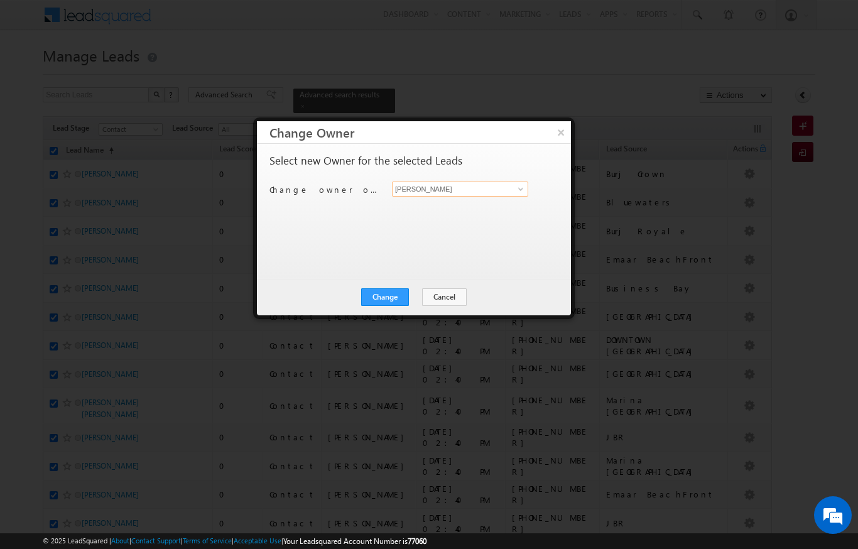
click at [501, 184] on input "[PERSON_NAME]" at bounding box center [460, 189] width 136 height 15
click at [455, 205] on link "[PERSON_NAME] [EMAIL_ADDRESS][DOMAIN_NAME]" at bounding box center [460, 209] width 136 height 24
click at [386, 281] on div "Change Cancel Close" at bounding box center [414, 297] width 314 height 36
click at [371, 293] on button "Change" at bounding box center [385, 297] width 48 height 18
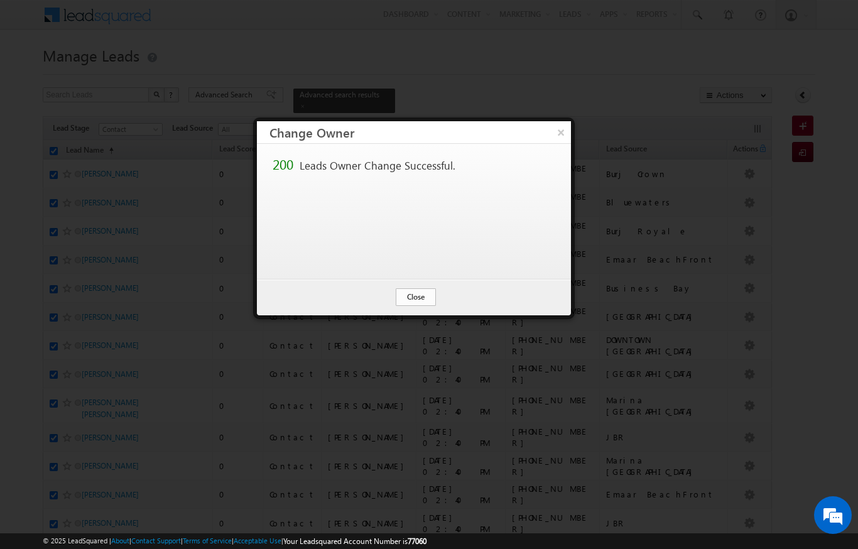
click at [411, 293] on button "Close" at bounding box center [416, 297] width 40 height 18
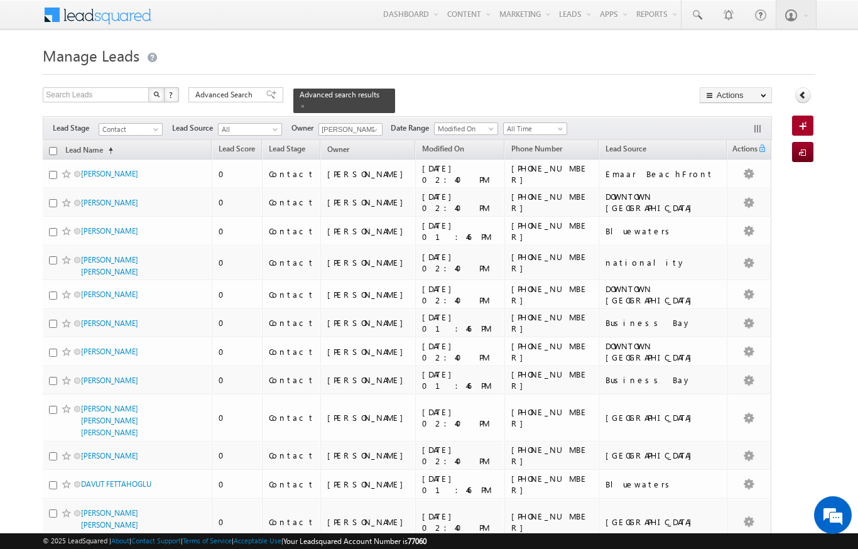
scroll to position [0, 1]
